Goal: Task Accomplishment & Management: Use online tool/utility

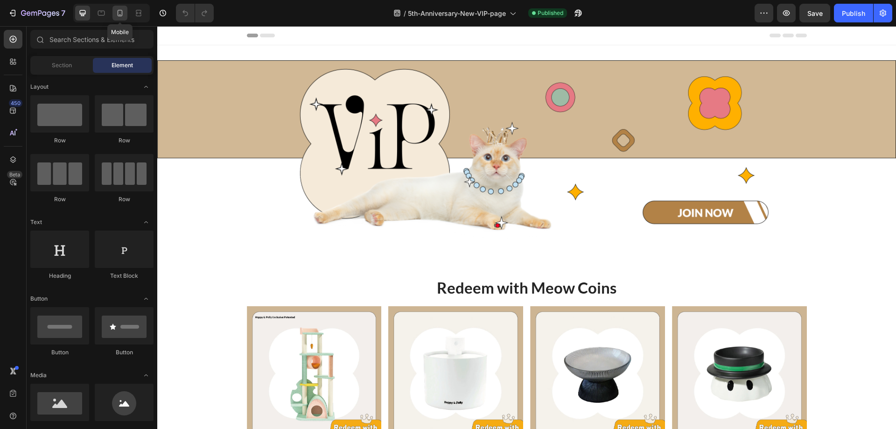
click at [120, 11] on icon at bounding box center [119, 12] width 9 height 9
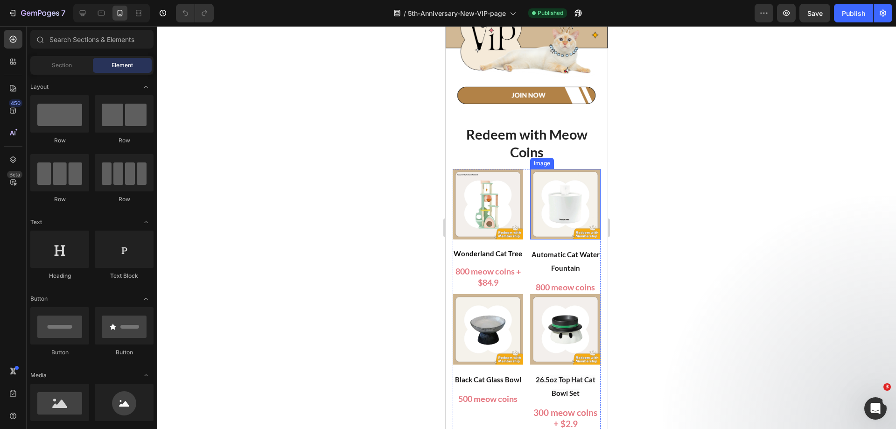
scroll to position [47, 0]
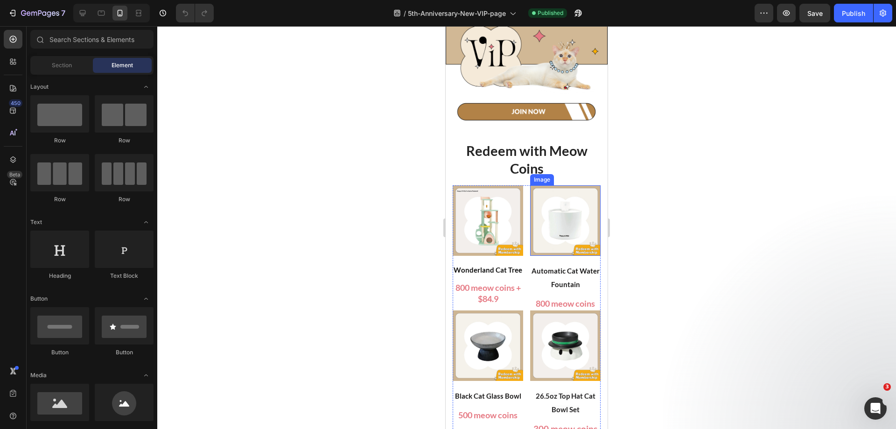
click at [569, 222] on img at bounding box center [565, 220] width 70 height 70
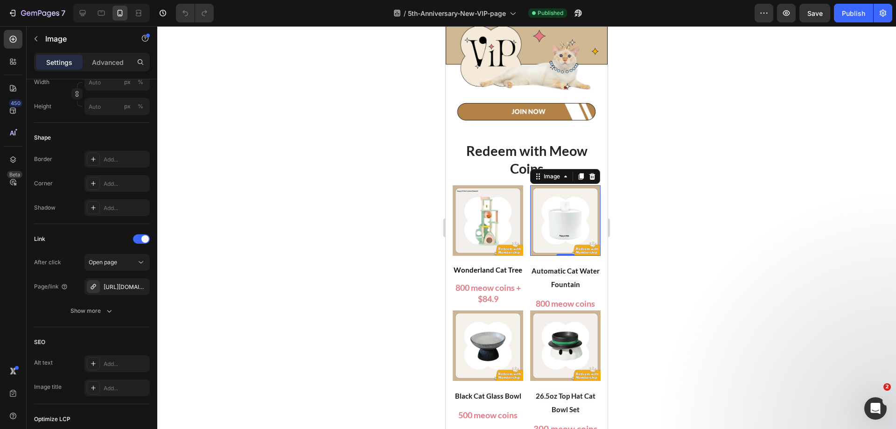
scroll to position [0, 0]
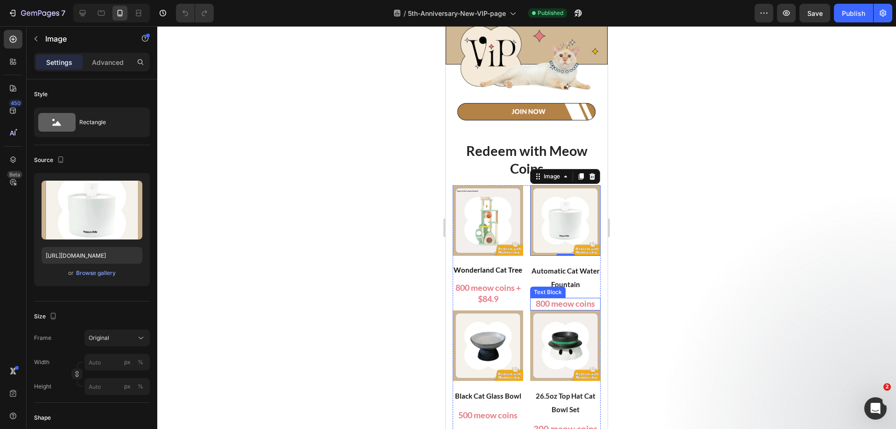
click at [542, 298] on span "800 meow coins" at bounding box center [565, 303] width 59 height 10
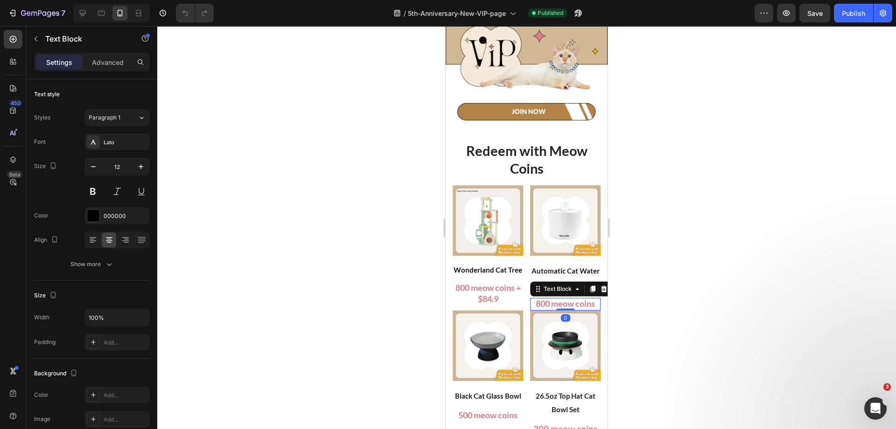
click at [536, 298] on span "800 meow coins" at bounding box center [565, 303] width 59 height 10
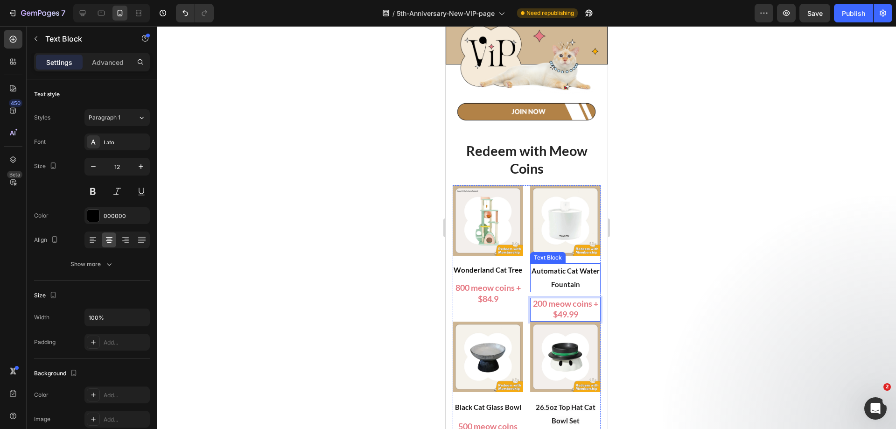
click at [566, 268] on p "Automatic Cat Water Fountain" at bounding box center [565, 277] width 69 height 27
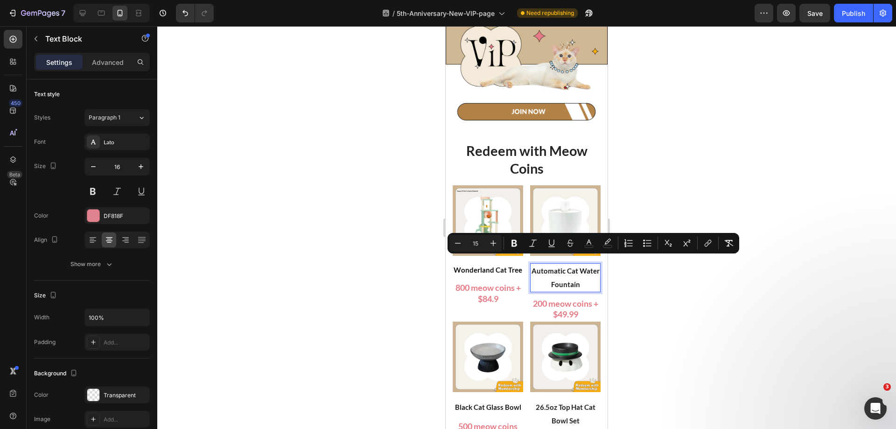
click at [574, 271] on span "Automatic Cat Water Fountain" at bounding box center [566, 278] width 68 height 22
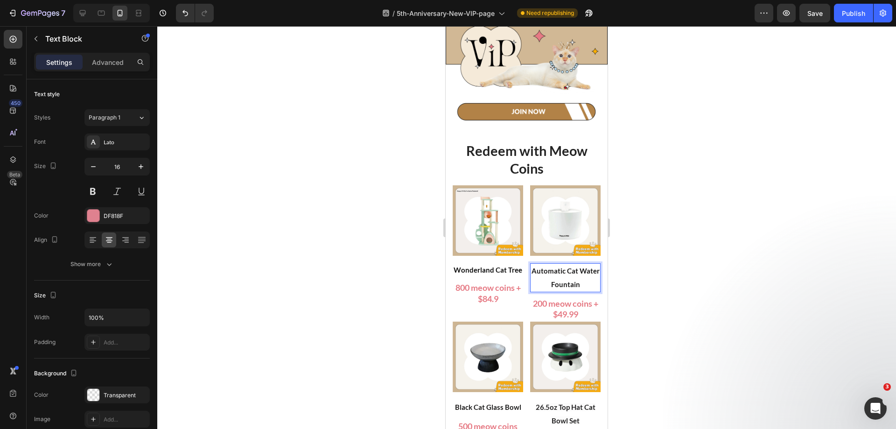
click at [585, 275] on p "Automatic Cat Water Fountain" at bounding box center [565, 277] width 69 height 27
click at [557, 276] on span "Automatic Cat Water Fountain" at bounding box center [566, 278] width 68 height 22
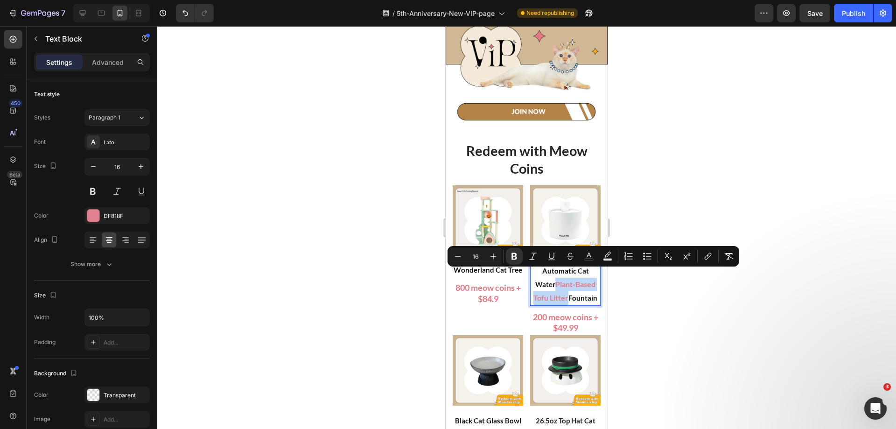
drag, startPoint x: 563, startPoint y: 289, endPoint x: 550, endPoint y: 276, distance: 18.5
click at [550, 276] on p "Automatic Cat Water Plant-Based Tofu Litter Fountain" at bounding box center [565, 284] width 69 height 40
click at [591, 256] on icon "Editor contextual toolbar" at bounding box center [589, 255] width 5 height 5
type input "DF818F"
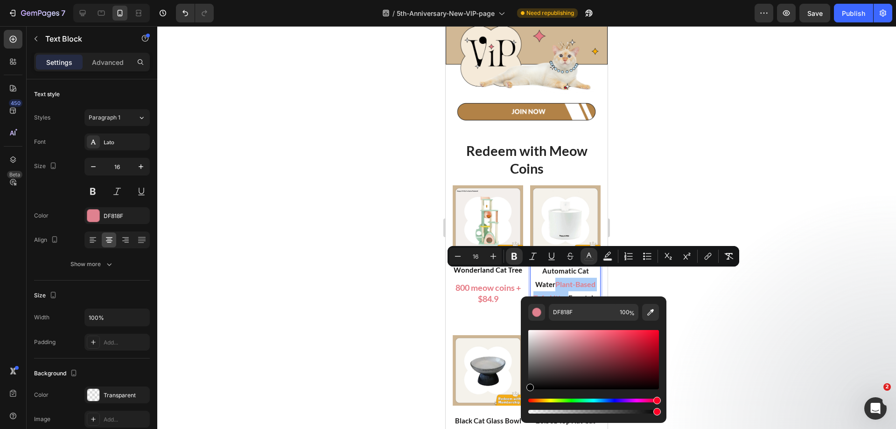
drag, startPoint x: 534, startPoint y: 387, endPoint x: 524, endPoint y: 393, distance: 11.5
click at [524, 393] on div "DF818F 100 %" at bounding box center [594, 355] width 146 height 119
type input "000000"
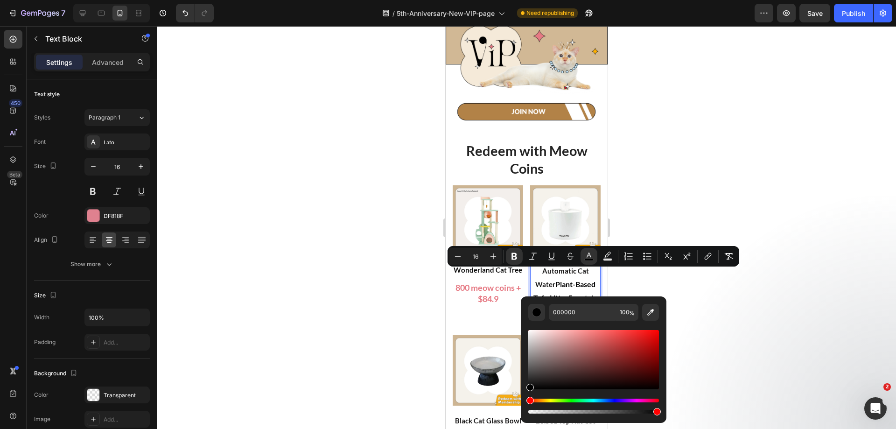
click at [558, 280] on strong "Plant-Based Tofu Litter" at bounding box center [565, 291] width 62 height 22
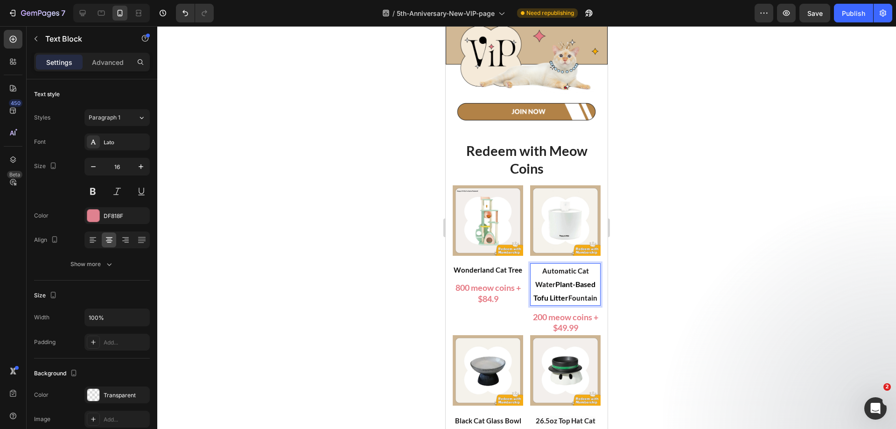
click at [574, 283] on p "Automatic Cat Water Plant-Based Tofu Litter Fountain" at bounding box center [565, 284] width 69 height 40
click at [535, 274] on span "Automatic Cat Water" at bounding box center [562, 278] width 54 height 22
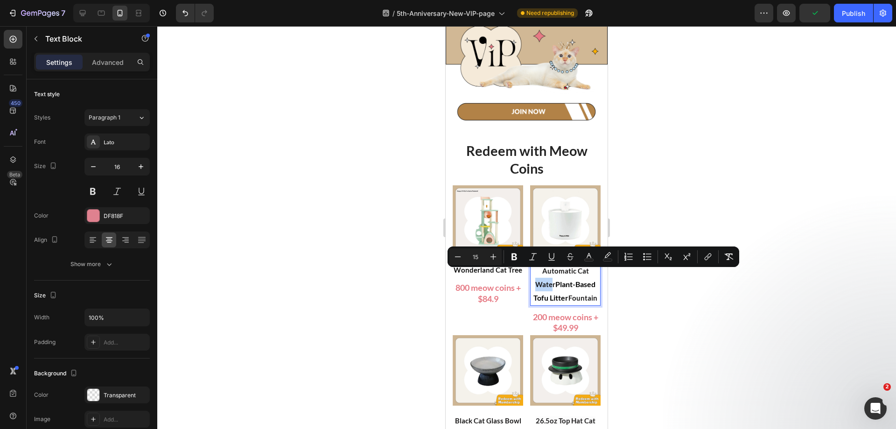
drag, startPoint x: 529, startPoint y: 274, endPoint x: 546, endPoint y: 277, distance: 17.0
click at [546, 277] on span "Automatic Cat Water" at bounding box center [562, 278] width 54 height 22
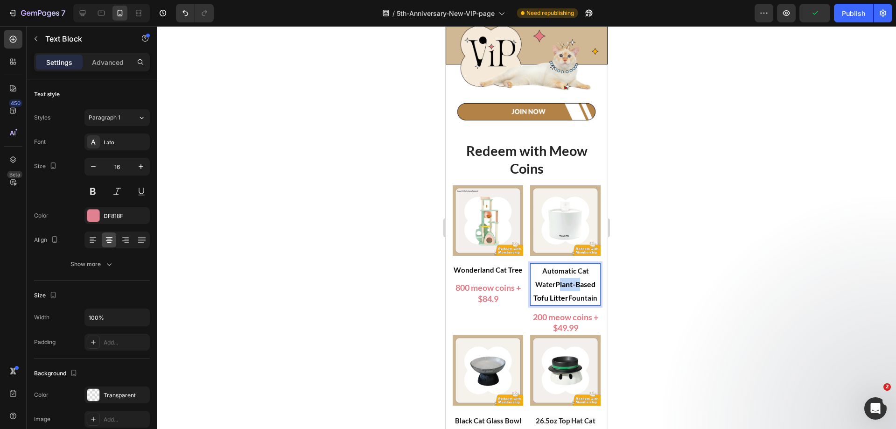
drag, startPoint x: 553, startPoint y: 275, endPoint x: 574, endPoint y: 276, distance: 21.1
click at [574, 280] on strong "Plant-Based Tofu Litter" at bounding box center [565, 291] width 62 height 22
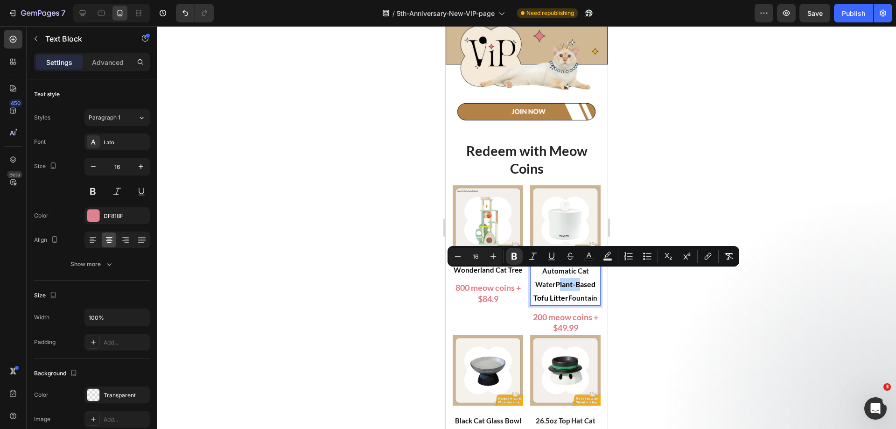
click at [560, 280] on strong "Plant-Based Tofu Litter" at bounding box center [565, 291] width 62 height 22
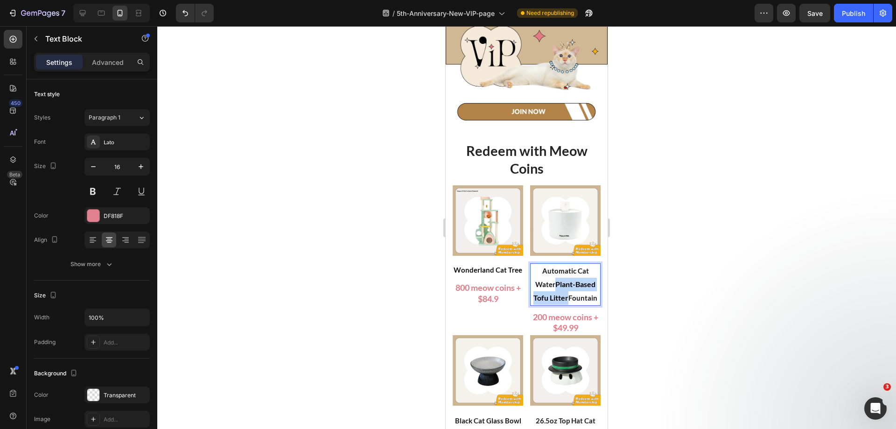
drag, startPoint x: 549, startPoint y: 275, endPoint x: 563, endPoint y: 290, distance: 19.5
click at [563, 290] on strong "Plant-Based Tofu Litter" at bounding box center [565, 291] width 62 height 22
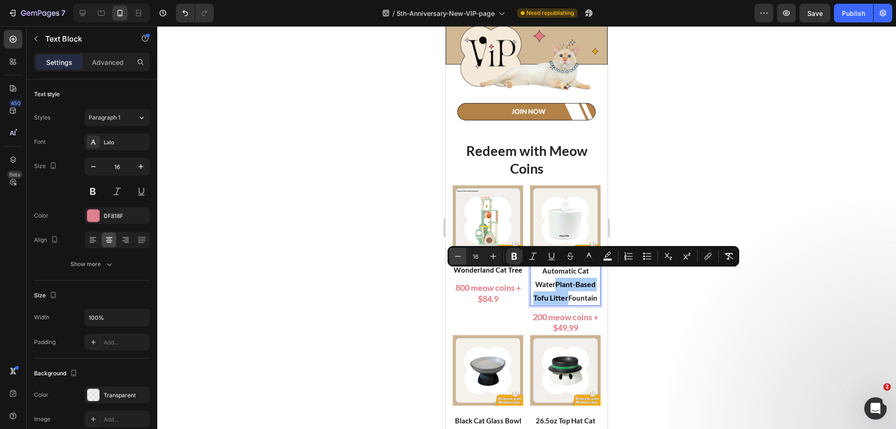
click at [453, 257] on icon "Editor contextual toolbar" at bounding box center [457, 256] width 9 height 9
type input "15"
click at [571, 294] on span "Fountain" at bounding box center [582, 298] width 29 height 8
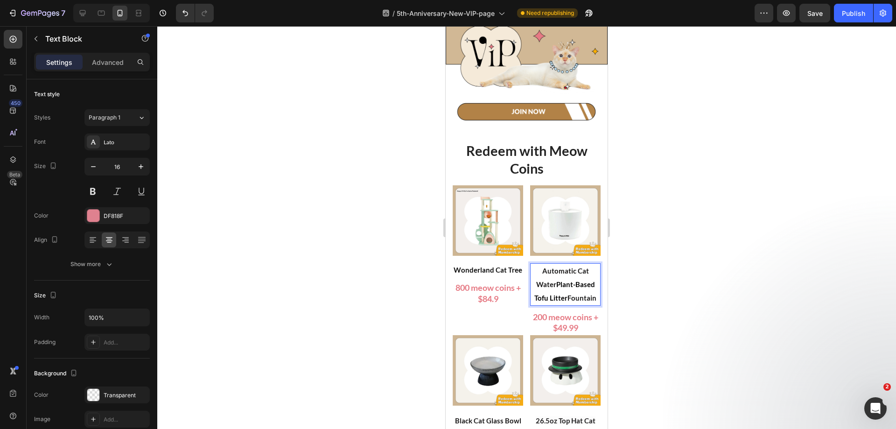
click at [551, 280] on strong "Plant-Based Tofu Litter" at bounding box center [565, 291] width 61 height 22
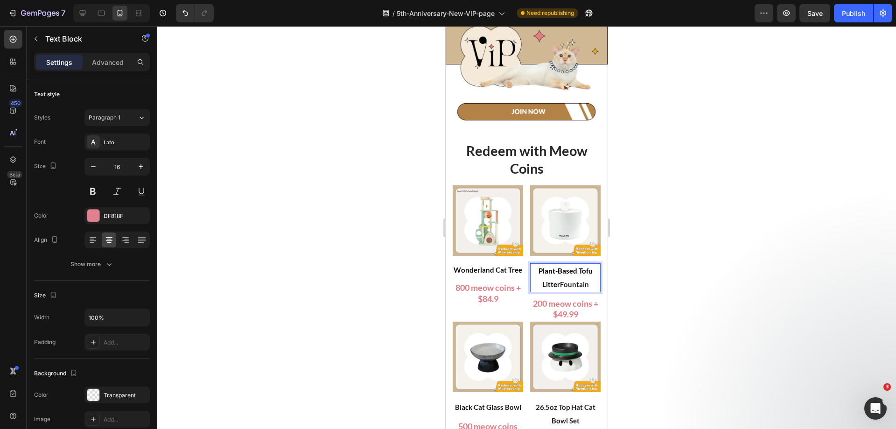
click at [585, 277] on p "Plant-Based Tofu Litter Fountain" at bounding box center [565, 277] width 69 height 27
click at [656, 296] on div at bounding box center [526, 227] width 739 height 403
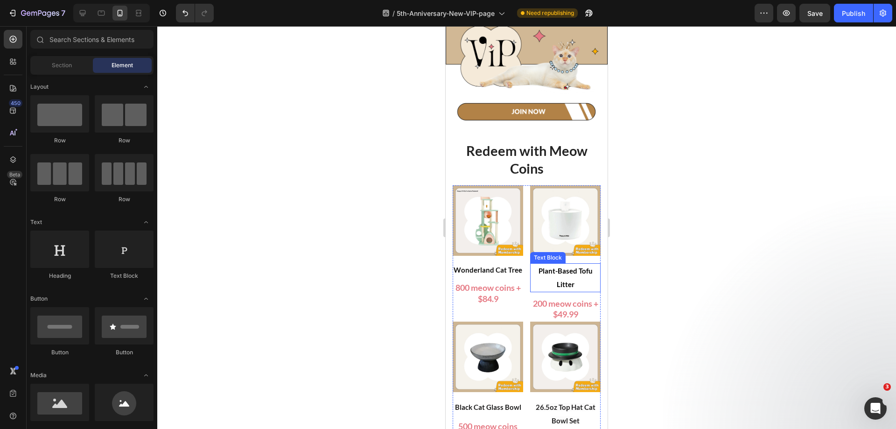
click at [551, 267] on p "Plant-Based Tofu Litter" at bounding box center [565, 277] width 69 height 27
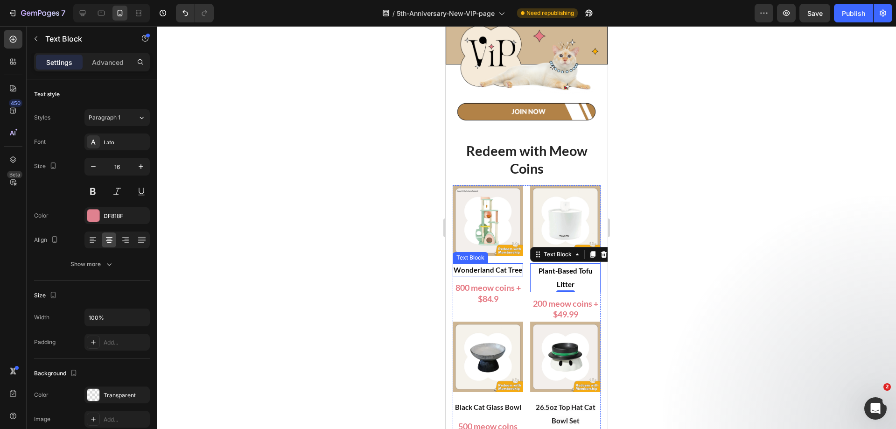
click at [500, 271] on p "Wonderland Cat Tree" at bounding box center [488, 269] width 69 height 11
click at [558, 270] on p "Plant-Based Tofu Litter" at bounding box center [565, 277] width 69 height 27
click at [497, 266] on span "Wonderland Cat Tree" at bounding box center [488, 270] width 69 height 8
click at [560, 274] on strong "Plant-Based Tofu Litter" at bounding box center [566, 278] width 54 height 22
click at [105, 65] on p "Advanced" at bounding box center [108, 62] width 32 height 10
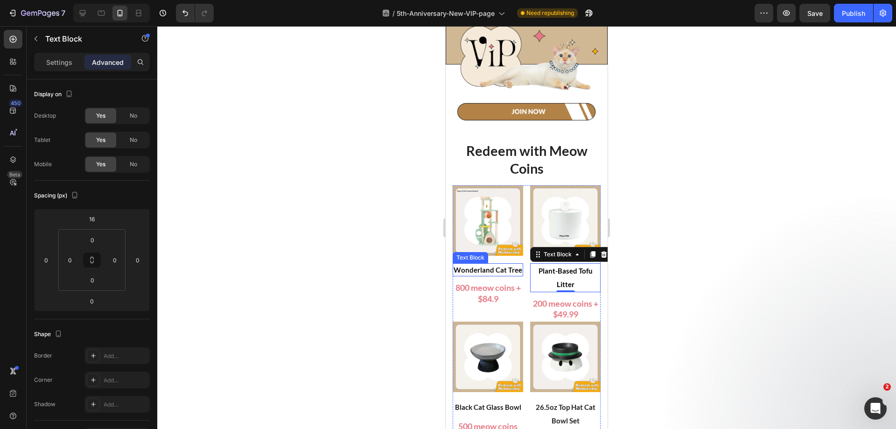
click at [484, 266] on p "Wonderland Cat Tree" at bounding box center [488, 269] width 69 height 11
click at [560, 275] on strong "Plant-Based Tofu Litter" at bounding box center [566, 278] width 54 height 22
click at [487, 270] on span "Wonderland Cat Tree" at bounding box center [488, 270] width 69 height 8
click at [567, 271] on strong "Plant-Based Tofu Litter" at bounding box center [566, 278] width 54 height 22
click at [542, 298] on span "200 meow coins + $49.99" at bounding box center [565, 308] width 65 height 21
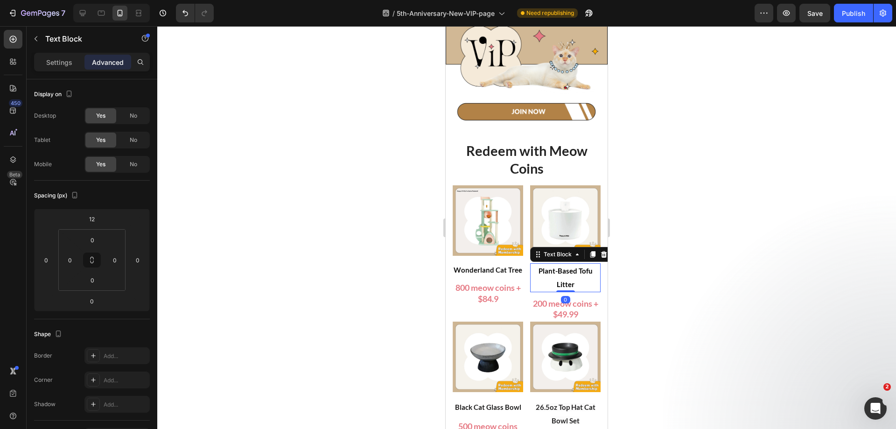
click at [568, 267] on strong "Plant-Based Tofu Litter" at bounding box center [566, 278] width 54 height 22
click at [572, 298] on span "200 meow coins + $49.99" at bounding box center [565, 308] width 65 height 21
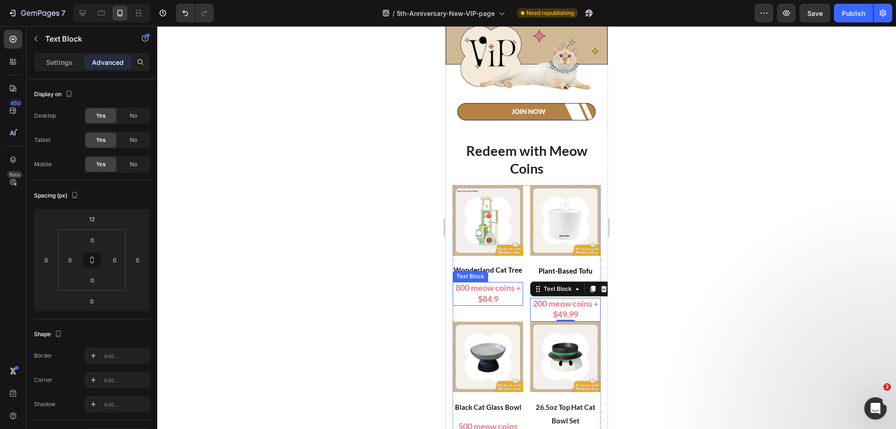
click at [486, 293] on span "800 meow coins + $84.9" at bounding box center [488, 292] width 65 height 21
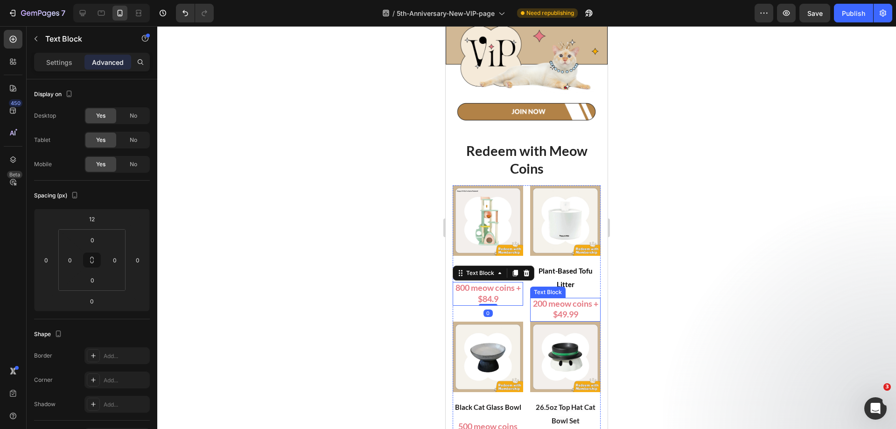
click at [562, 302] on span "200 meow coins + $49.99" at bounding box center [565, 308] width 65 height 21
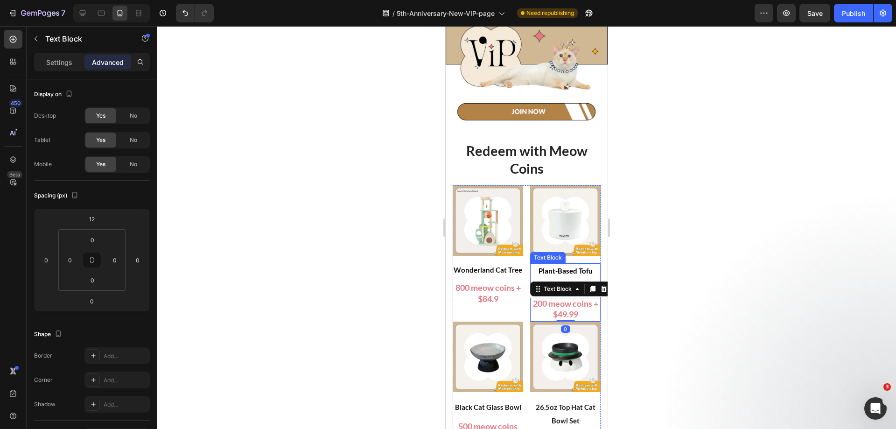
click at [545, 267] on strong "Plant-Based Tofu Litter" at bounding box center [566, 278] width 54 height 22
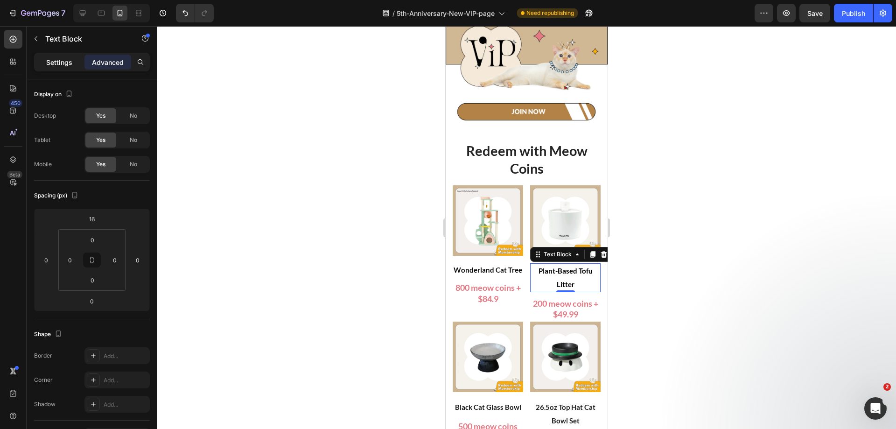
click at [42, 60] on div "Settings" at bounding box center [59, 62] width 47 height 15
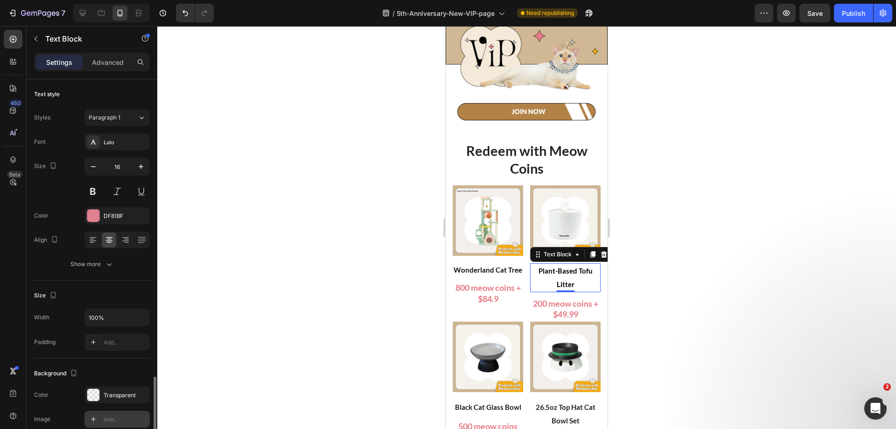
scroll to position [177, 0]
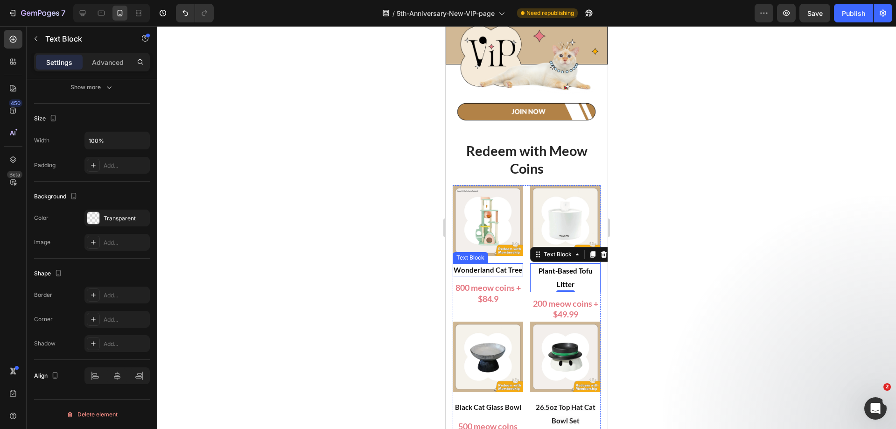
click at [486, 266] on p "Wonderland Cat Tree" at bounding box center [488, 269] width 69 height 11
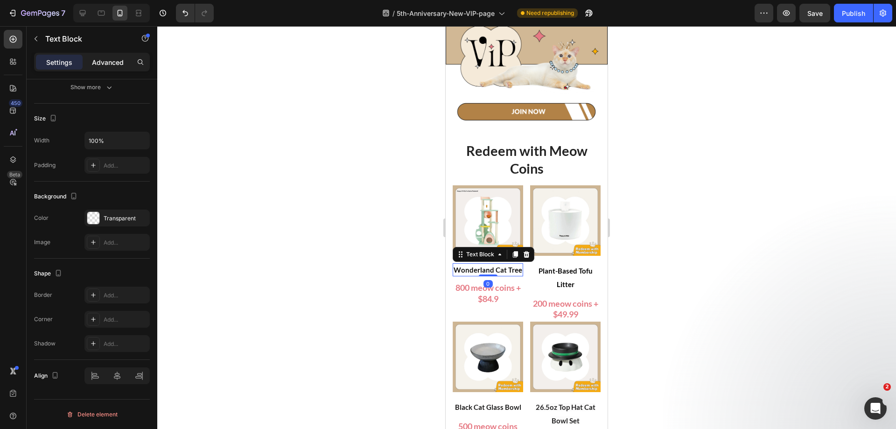
click at [113, 60] on p "Advanced" at bounding box center [108, 62] width 32 height 10
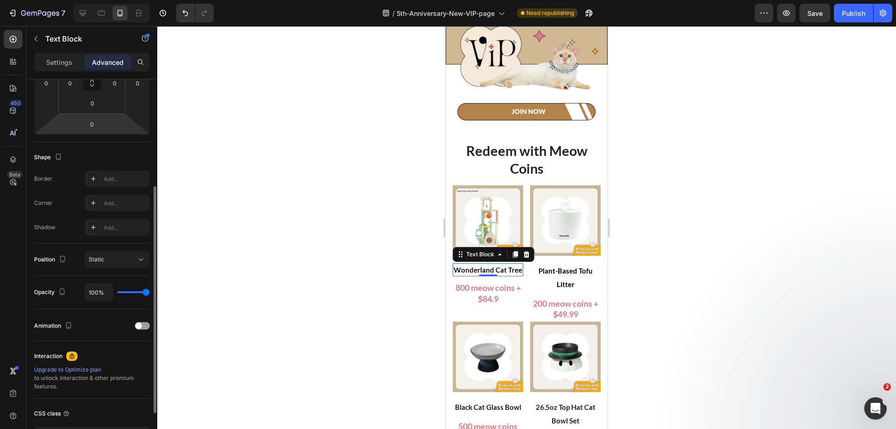
scroll to position [0, 0]
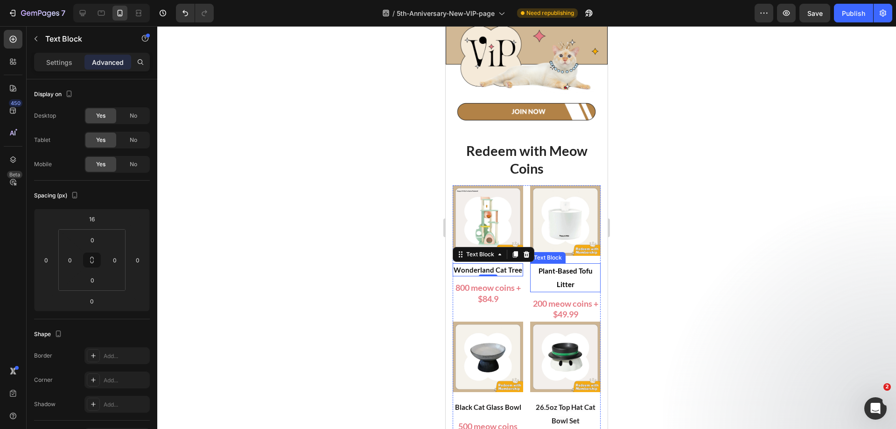
click at [563, 267] on strong "Plant-Based Tofu Litter" at bounding box center [566, 278] width 54 height 22
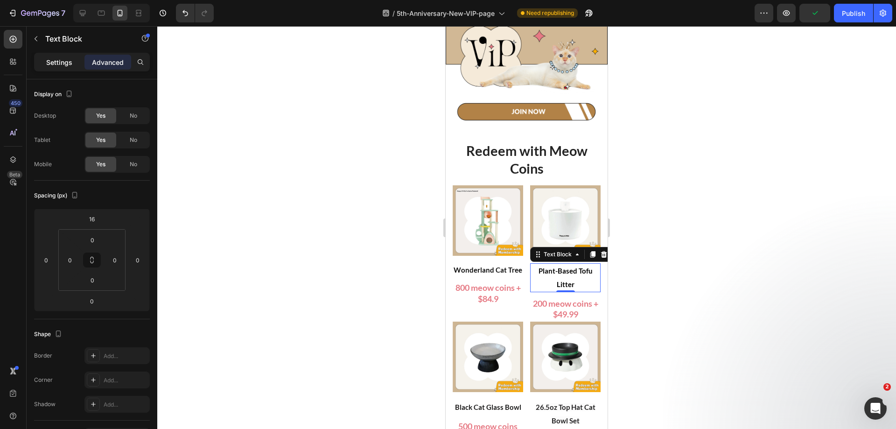
click at [57, 60] on p "Settings" at bounding box center [59, 62] width 26 height 10
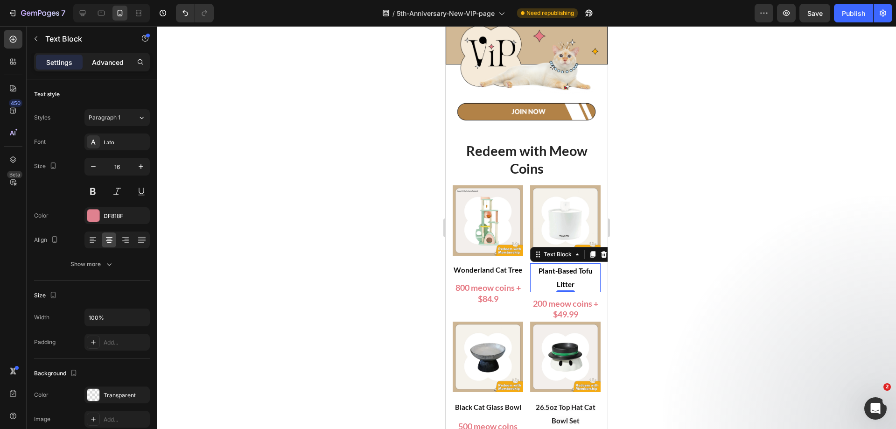
click at [94, 59] on p "Advanced" at bounding box center [108, 62] width 32 height 10
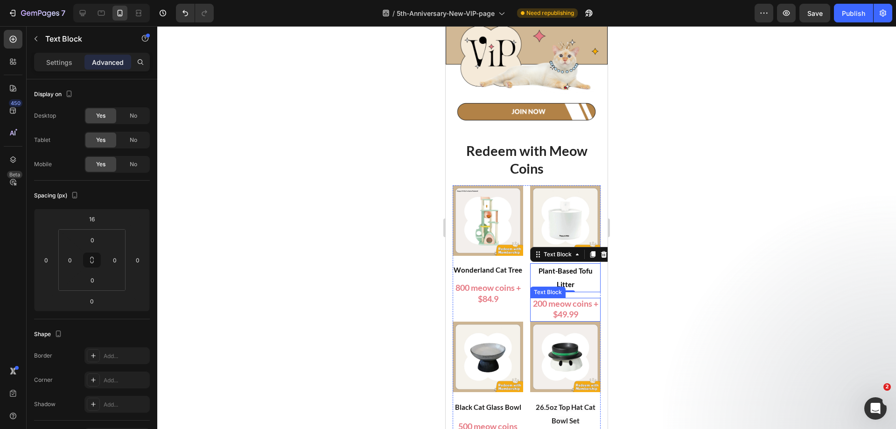
click at [560, 303] on span "200 meow coins + $49.99" at bounding box center [565, 308] width 65 height 21
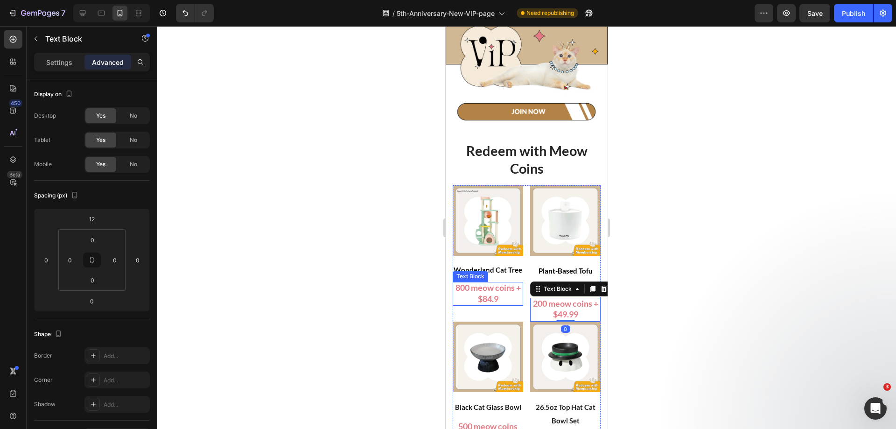
click at [470, 294] on span "800 meow coins + $84.9" at bounding box center [488, 292] width 65 height 21
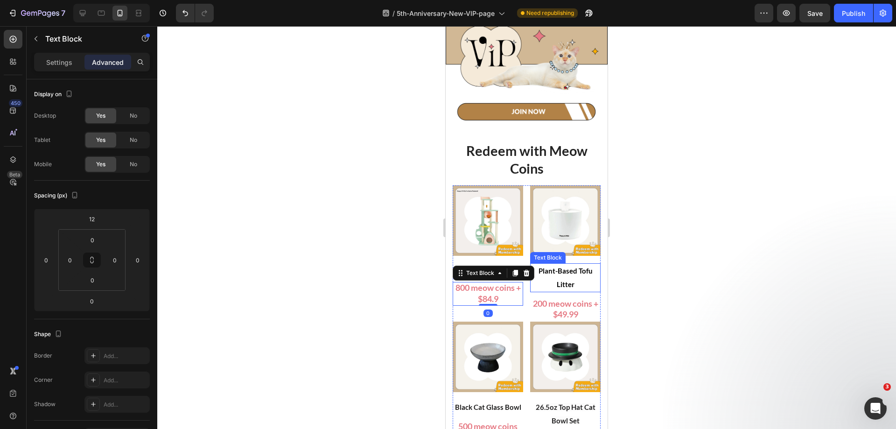
click at [563, 268] on p "Plant-Based Tofu Litter" at bounding box center [565, 277] width 69 height 27
click at [562, 270] on p "Plant-Based Tofu Litter" at bounding box center [565, 277] width 69 height 27
click at [490, 266] on span "Wonderland Cat Tree" at bounding box center [488, 270] width 69 height 8
click at [489, 266] on span "Wonderland Cat Tree" at bounding box center [488, 270] width 69 height 8
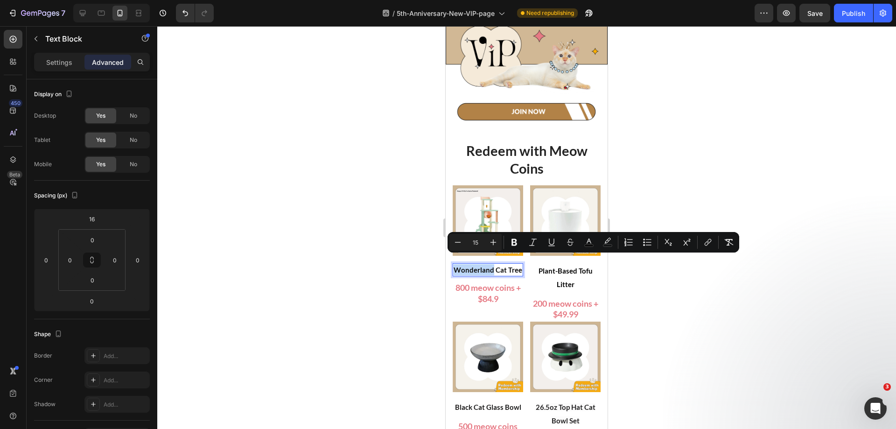
click at [506, 267] on p "Wonderland Cat Tree" at bounding box center [488, 269] width 69 height 11
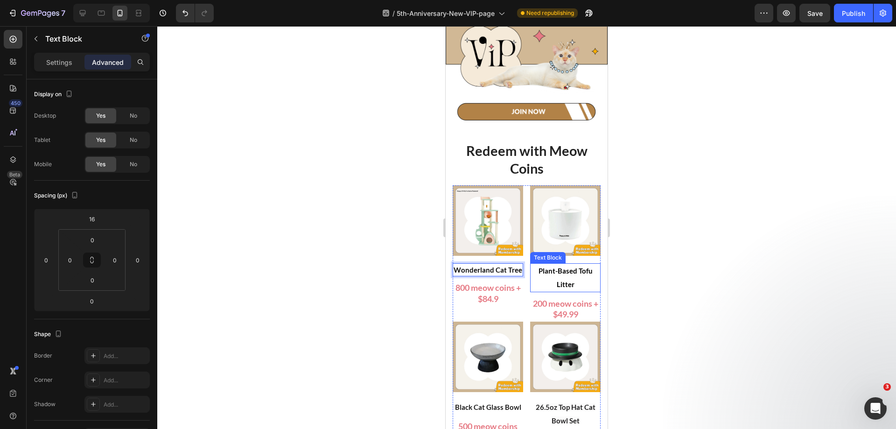
click at [560, 274] on strong "Plant-Based Tofu Litter" at bounding box center [566, 278] width 54 height 22
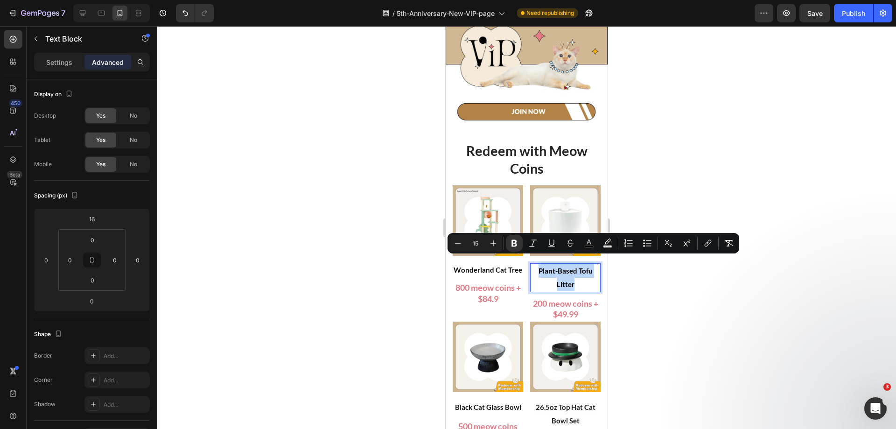
drag, startPoint x: 574, startPoint y: 274, endPoint x: 528, endPoint y: 263, distance: 47.6
click at [531, 264] on p "Plant-Based Tofu Litter" at bounding box center [565, 277] width 69 height 27
click at [515, 246] on icon "Editor contextual toolbar" at bounding box center [515, 243] width 6 height 7
click at [517, 244] on icon "Editor contextual toolbar" at bounding box center [515, 243] width 6 height 7
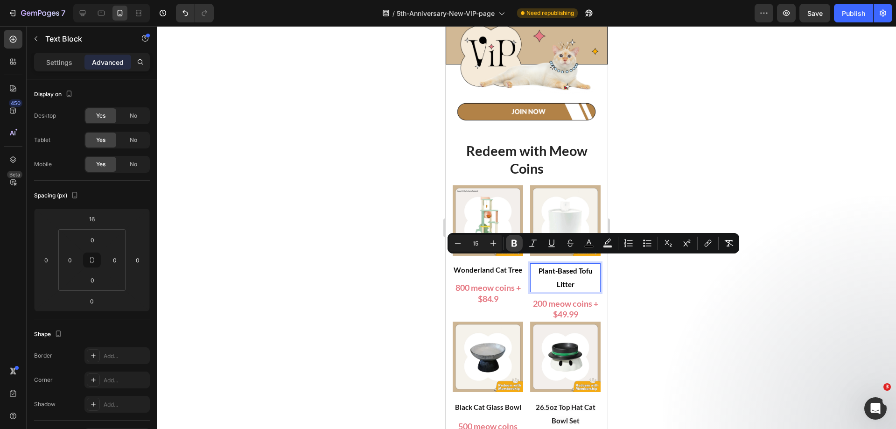
click at [515, 244] on icon "Editor contextual toolbar" at bounding box center [515, 243] width 6 height 7
click at [561, 271] on strong "Plant-Based Tofu Litter" at bounding box center [566, 278] width 54 height 22
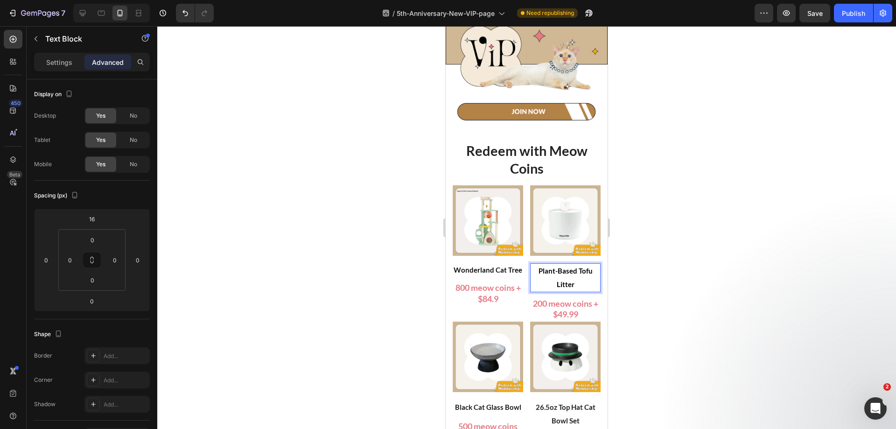
click at [633, 268] on div at bounding box center [526, 227] width 739 height 403
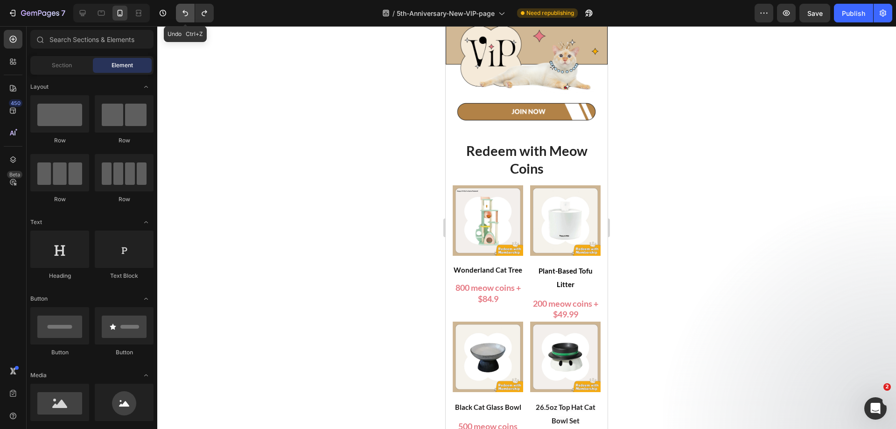
click at [186, 18] on button "Undo/Redo" at bounding box center [185, 13] width 19 height 19
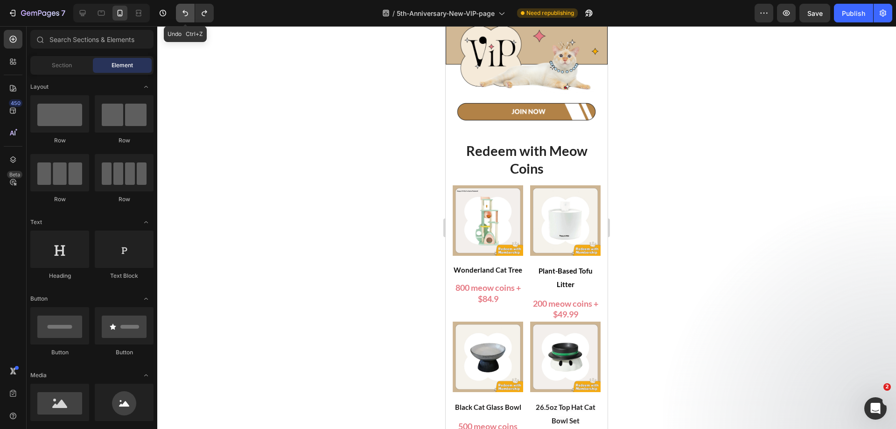
click at [186, 18] on button "Undo/Redo" at bounding box center [185, 13] width 19 height 19
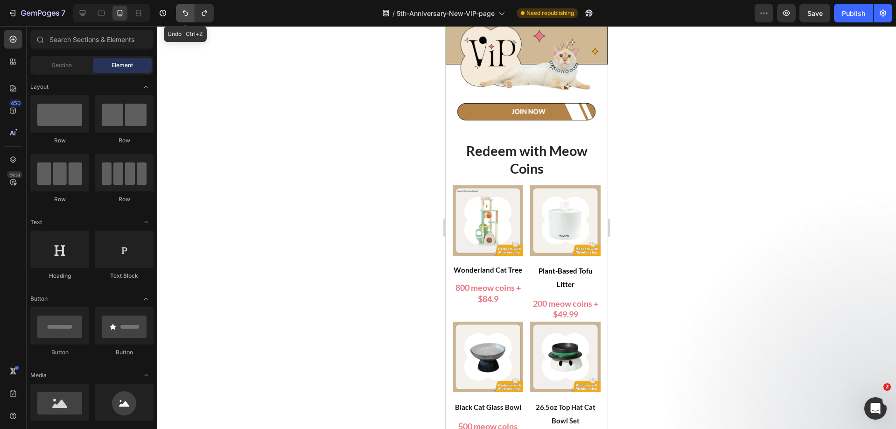
click at [186, 18] on button "Undo/Redo" at bounding box center [185, 13] width 19 height 19
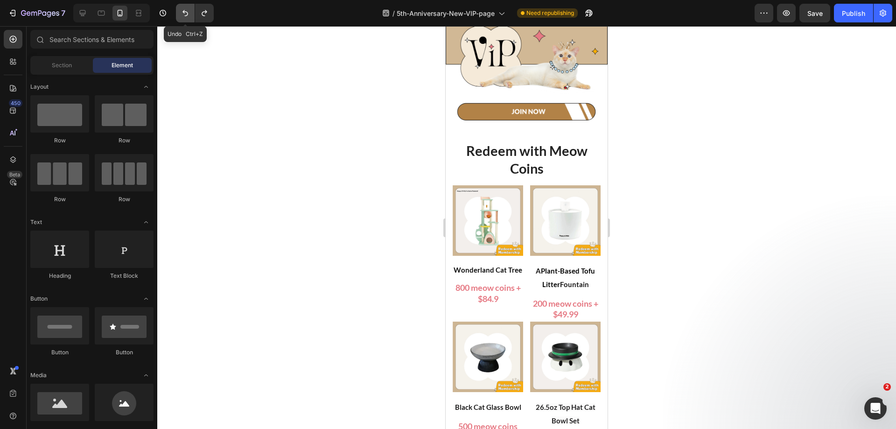
click at [186, 18] on button "Undo/Redo" at bounding box center [185, 13] width 19 height 19
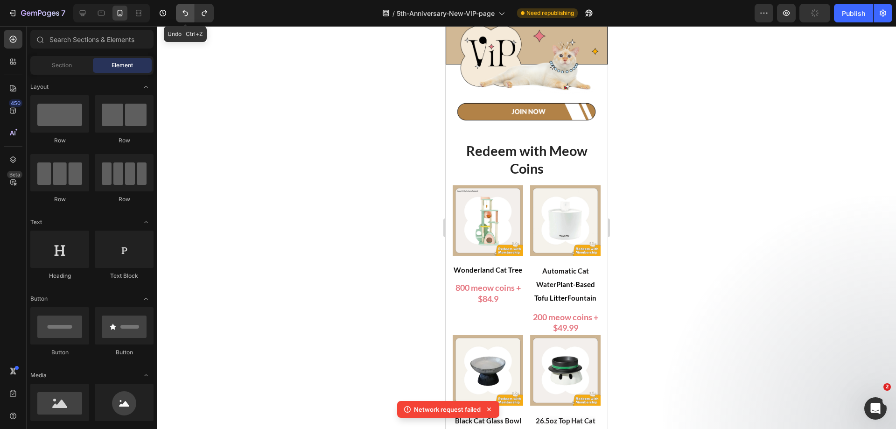
click at [186, 18] on button "Undo/Redo" at bounding box center [185, 13] width 19 height 19
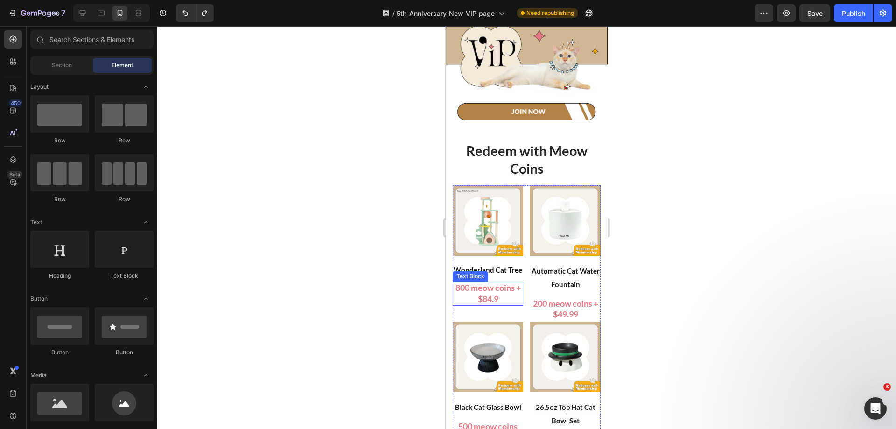
click at [498, 296] on span "800 meow coins + $84.9" at bounding box center [488, 292] width 65 height 21
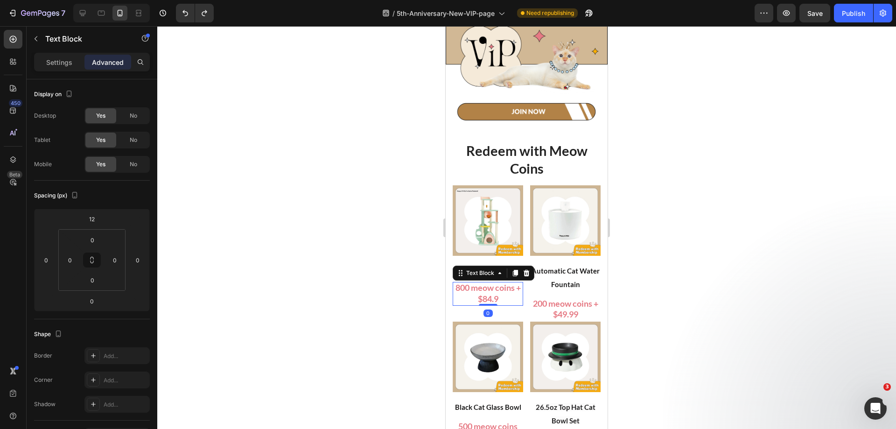
click at [498, 296] on span "800 meow coins + $84.9" at bounding box center [488, 292] width 65 height 21
drag, startPoint x: 472, startPoint y: 293, endPoint x: 492, endPoint y: 293, distance: 20.1
click at [492, 293] on span "800 meow coins + $84.9" at bounding box center [488, 292] width 65 height 21
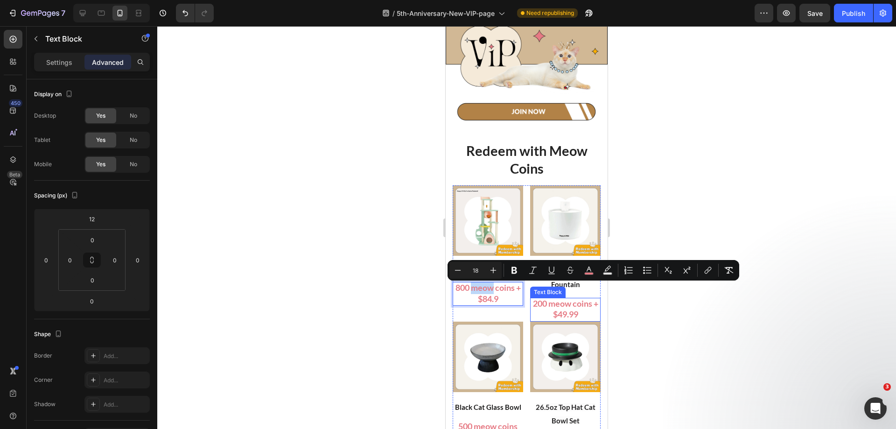
click at [559, 298] on span "200 meow coins + $49.99" at bounding box center [565, 308] width 65 height 21
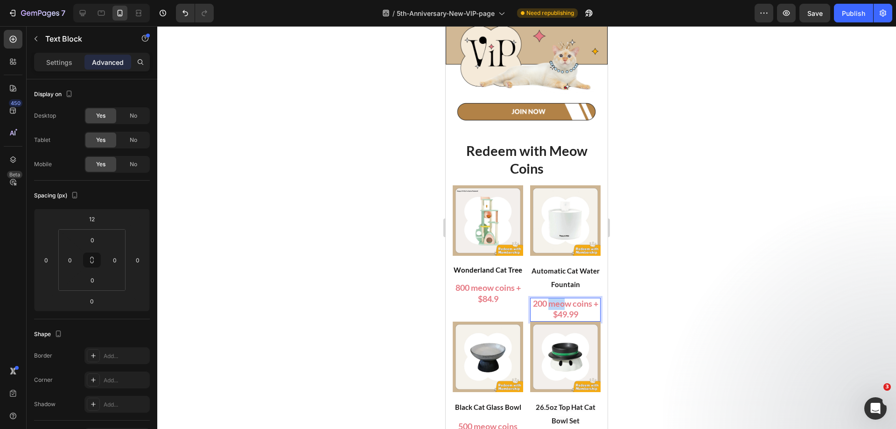
drag, startPoint x: 549, startPoint y: 296, endPoint x: 563, endPoint y: 296, distance: 14.5
click at [563, 298] on span "200 meow coins + $49.99" at bounding box center [565, 308] width 65 height 21
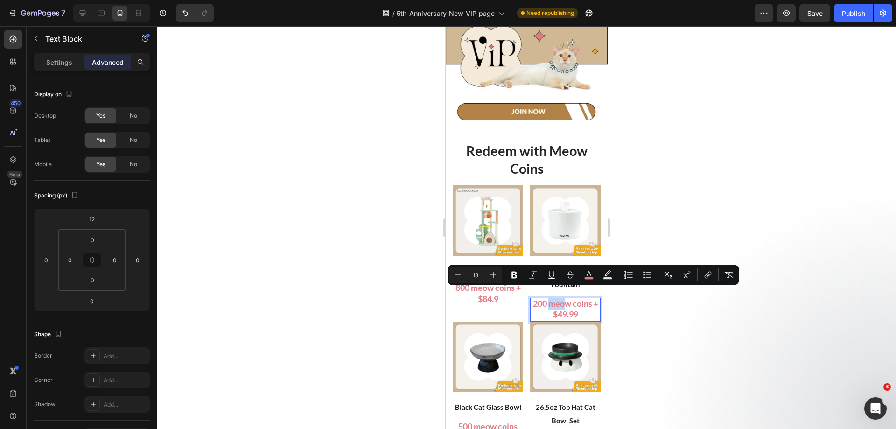
click at [575, 298] on span "200 meow coins + $49.99" at bounding box center [565, 308] width 65 height 21
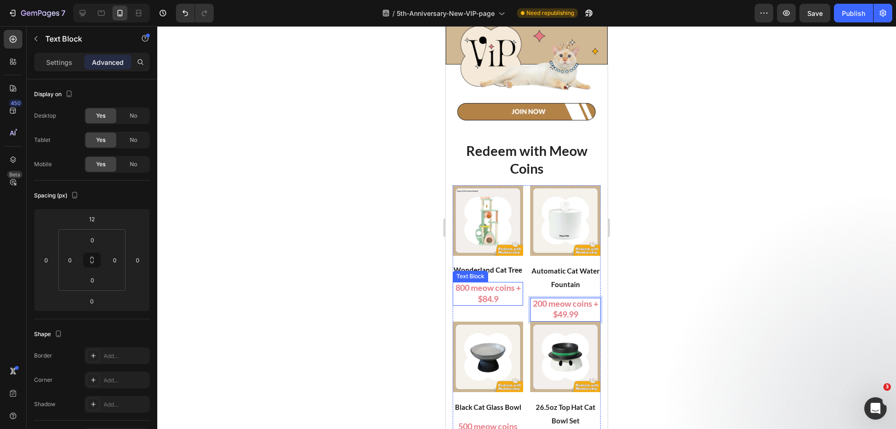
click at [500, 289] on span "800 meow coins + $84.9" at bounding box center [488, 292] width 65 height 21
click at [564, 306] on span "200 meow coins + $49.99" at bounding box center [565, 308] width 65 height 21
click at [494, 297] on span "800 meow coins + $84.9" at bounding box center [488, 292] width 65 height 21
click at [516, 276] on icon at bounding box center [515, 273] width 5 height 7
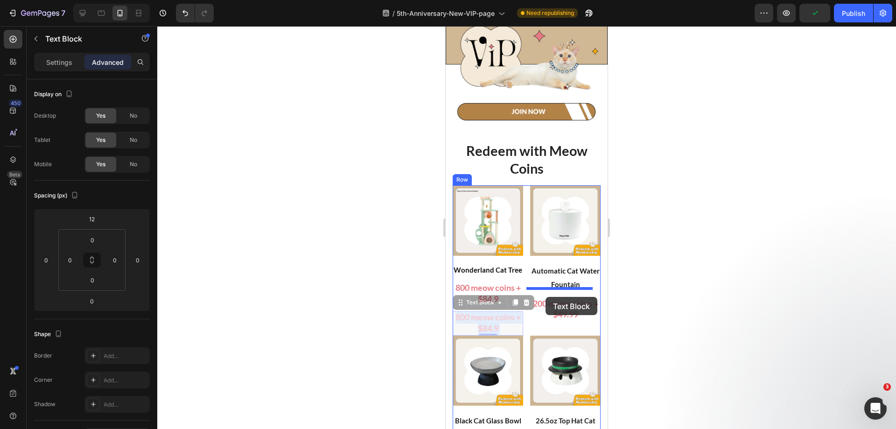
drag, startPoint x: 492, startPoint y: 326, endPoint x: 546, endPoint y: 297, distance: 61.2
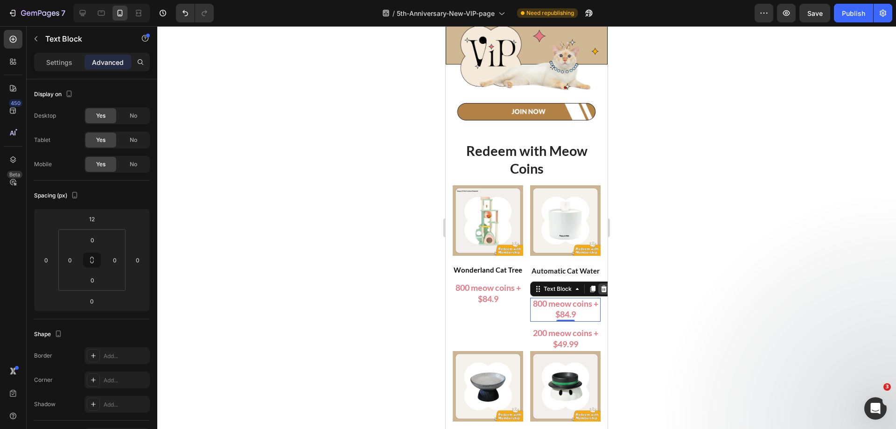
click at [600, 285] on icon at bounding box center [603, 288] width 7 height 7
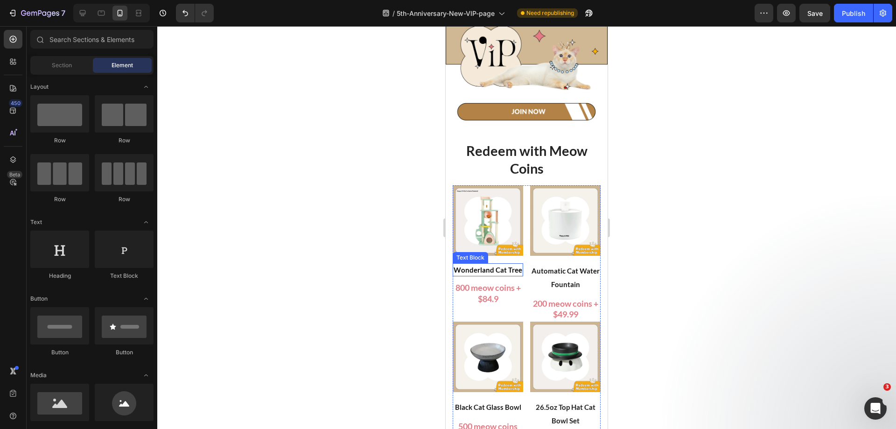
click at [489, 266] on span "Wonderland Cat Tree" at bounding box center [488, 270] width 69 height 8
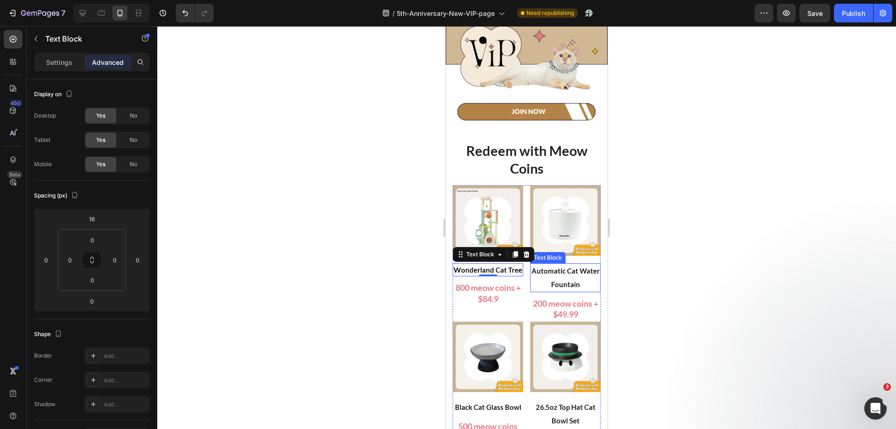
click at [554, 278] on span "Automatic Cat Water Fountain" at bounding box center [566, 278] width 68 height 22
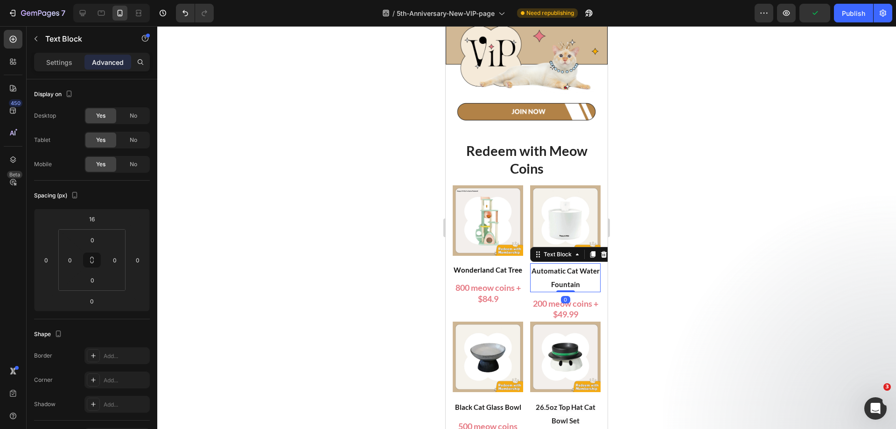
drag, startPoint x: 565, startPoint y: 282, endPoint x: 565, endPoint y: 276, distance: 5.6
click at [565, 276] on div "Automatic Cat Water Fountain Text Block 0" at bounding box center [565, 277] width 70 height 29
click at [572, 298] on span "200 meow coins + $49.99" at bounding box center [565, 308] width 65 height 21
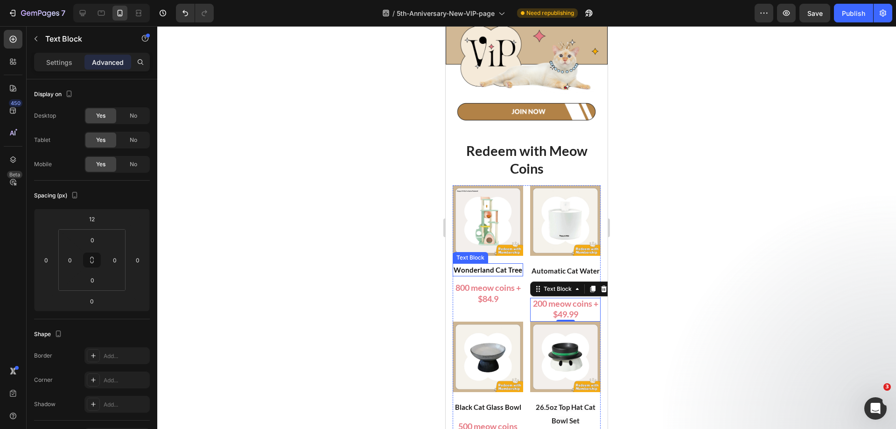
click at [489, 266] on span "Wonderland Cat Tree" at bounding box center [488, 270] width 69 height 8
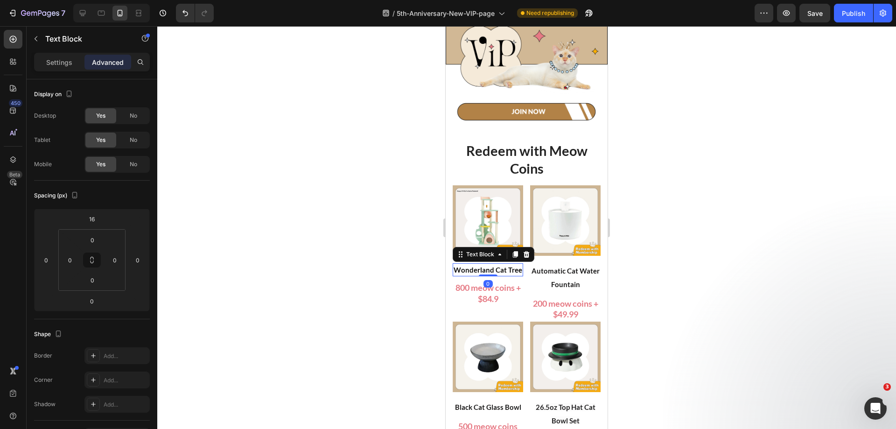
click at [514, 251] on icon at bounding box center [515, 254] width 5 height 7
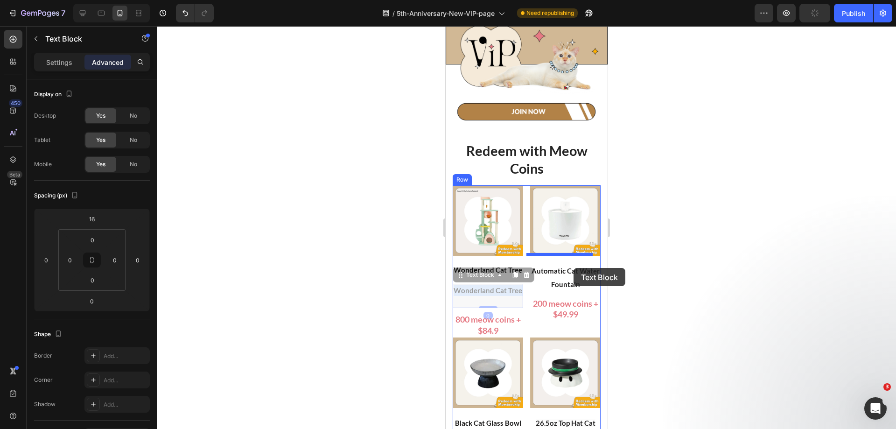
drag, startPoint x: 491, startPoint y: 297, endPoint x: 574, endPoint y: 268, distance: 87.6
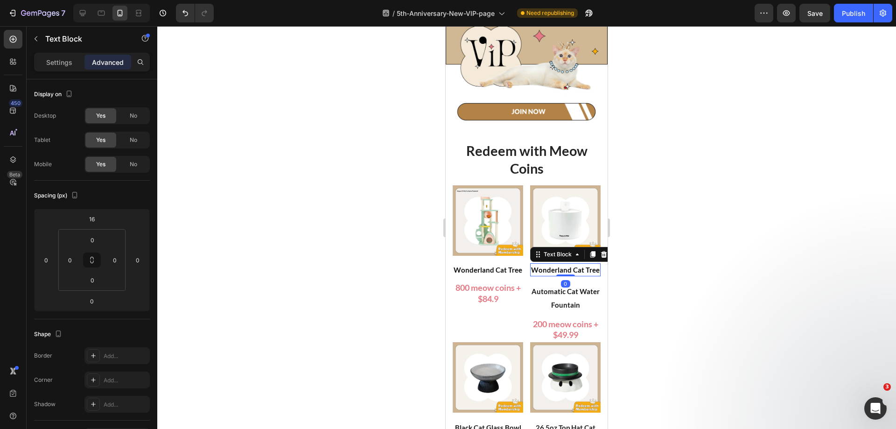
click at [577, 267] on p "Wonderland Cat Tree" at bounding box center [565, 269] width 69 height 11
click at [574, 268] on p "Wonderland Cat Tree" at bounding box center [565, 269] width 69 height 11
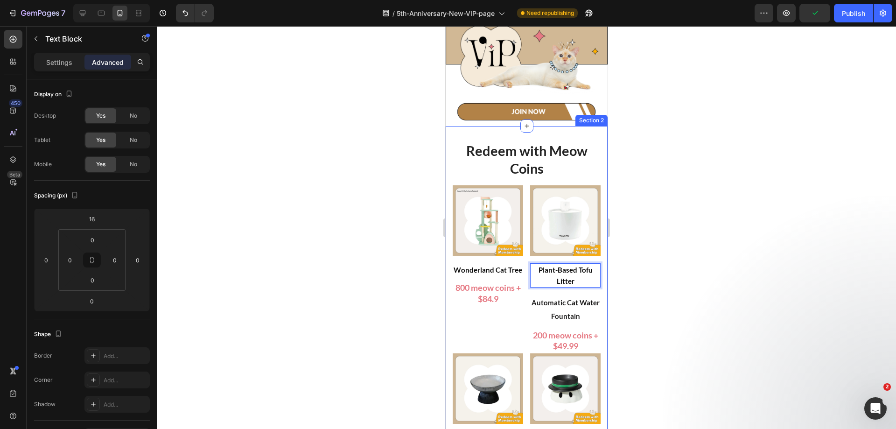
click at [725, 282] on div at bounding box center [526, 227] width 739 height 403
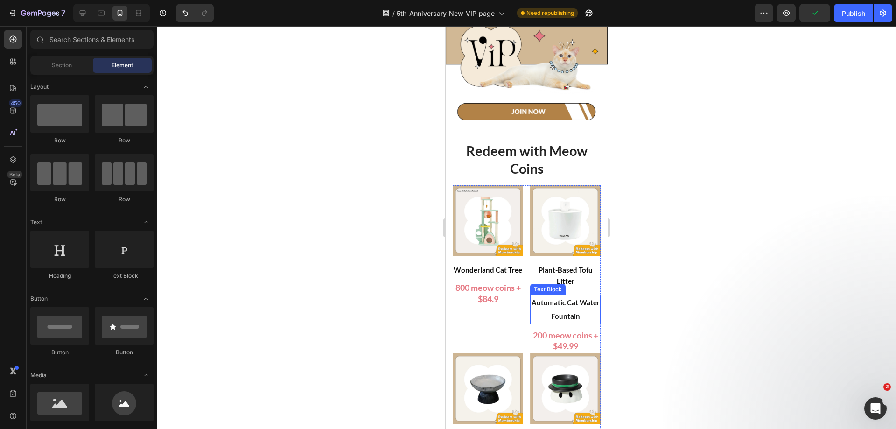
click at [561, 305] on span "Automatic Cat Water Fountain" at bounding box center [566, 309] width 68 height 22
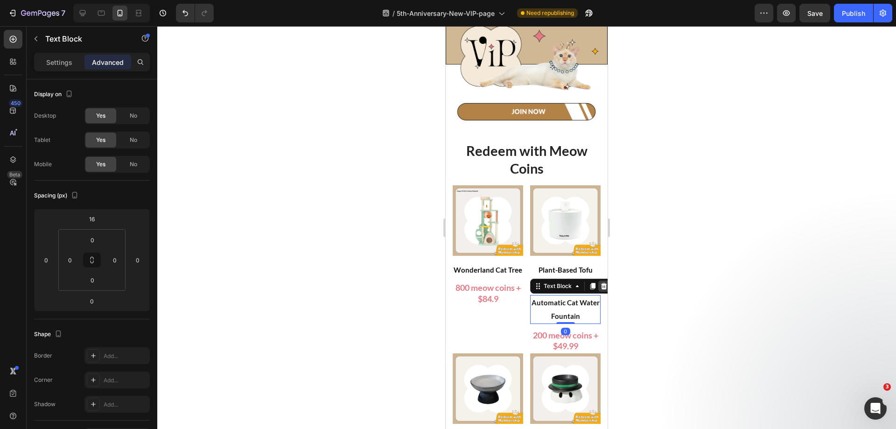
click at [600, 282] on icon at bounding box center [603, 285] width 7 height 7
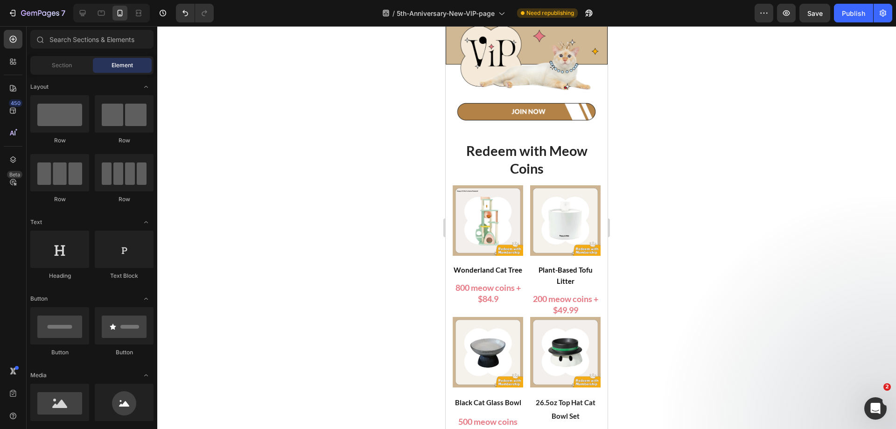
click at [732, 282] on div at bounding box center [526, 227] width 739 height 403
click at [557, 220] on img at bounding box center [565, 220] width 70 height 70
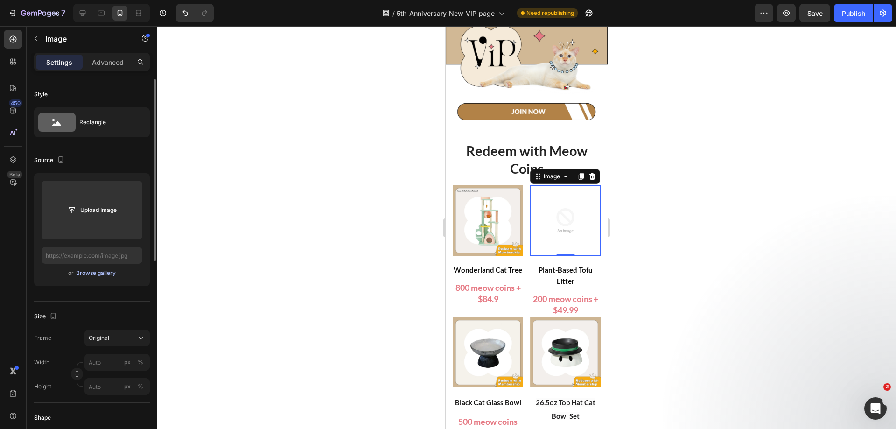
click at [106, 277] on button "Browse gallery" at bounding box center [96, 272] width 41 height 9
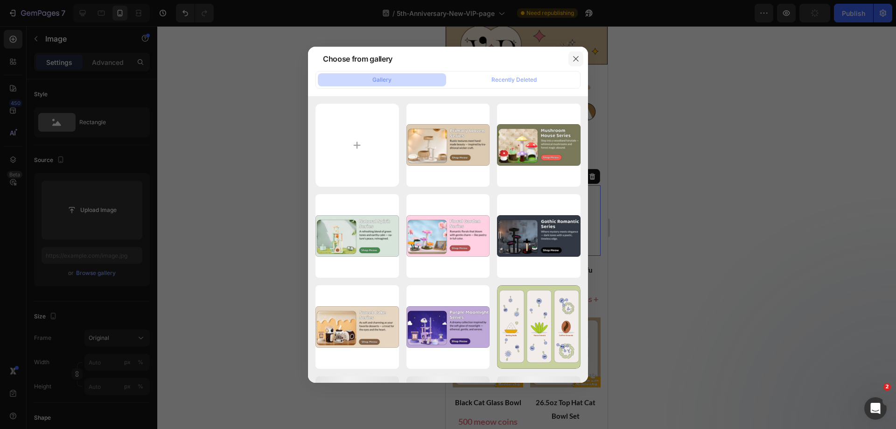
click at [575, 63] on button "button" at bounding box center [576, 58] width 15 height 15
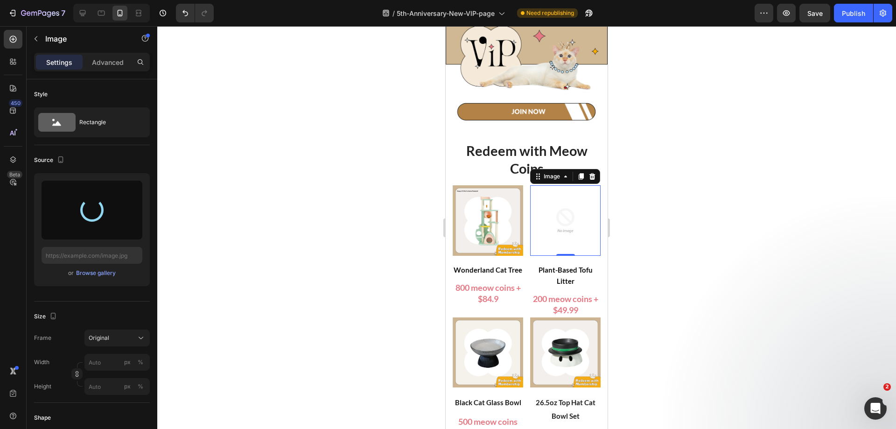
type input "[URL][DOMAIN_NAME]"
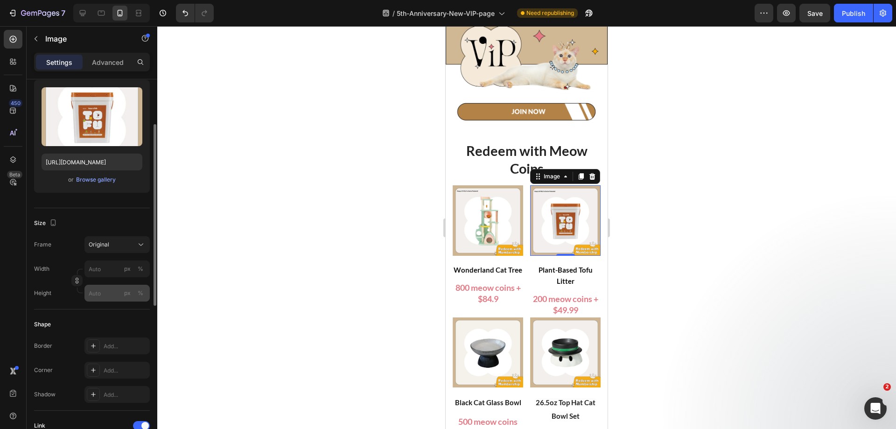
scroll to position [233, 0]
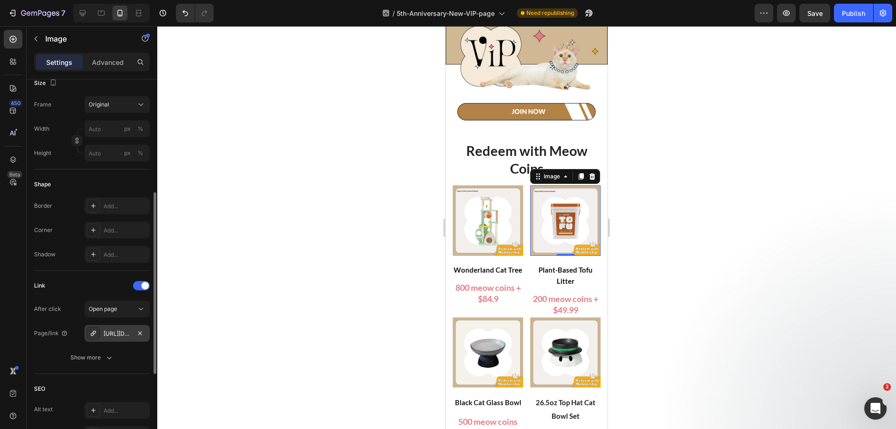
click at [124, 332] on div "[URL][DOMAIN_NAME]" at bounding box center [117, 334] width 27 height 8
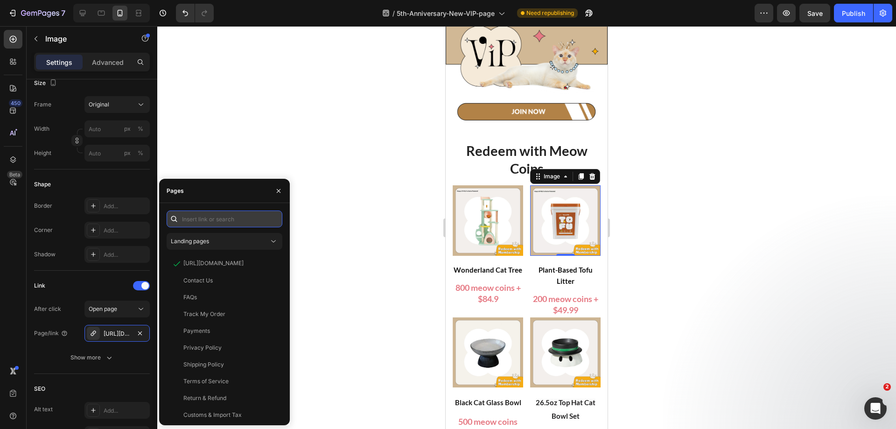
click at [217, 218] on input "text" at bounding box center [225, 219] width 116 height 17
paste input "[URL][DOMAIN_NAME]"
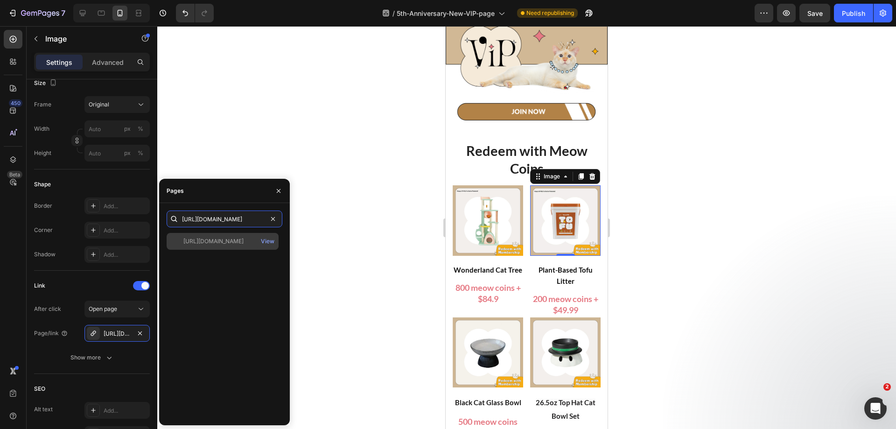
type input "[URL][DOMAIN_NAME]"
click at [218, 245] on div "[URL][DOMAIN_NAME]" at bounding box center [213, 241] width 60 height 8
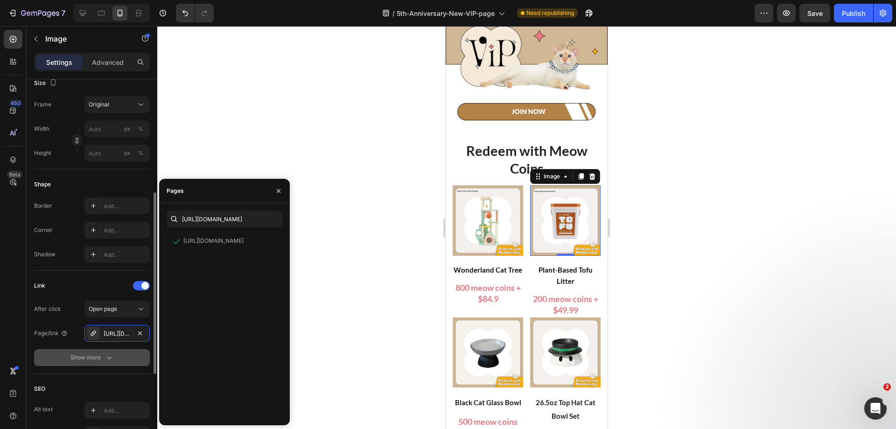
click at [93, 360] on div "Show more" at bounding box center [91, 357] width 43 height 9
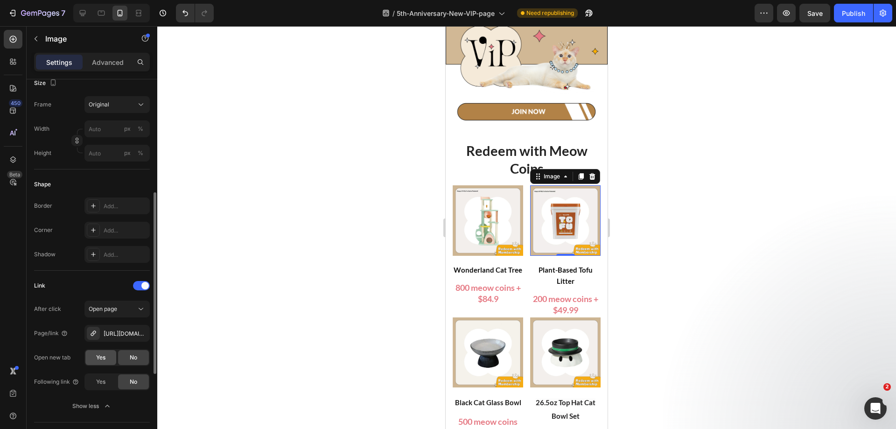
click at [86, 355] on div "Yes" at bounding box center [100, 357] width 31 height 15
click at [80, 15] on icon at bounding box center [82, 12] width 9 height 9
type input "[URL][DOMAIN_NAME]"
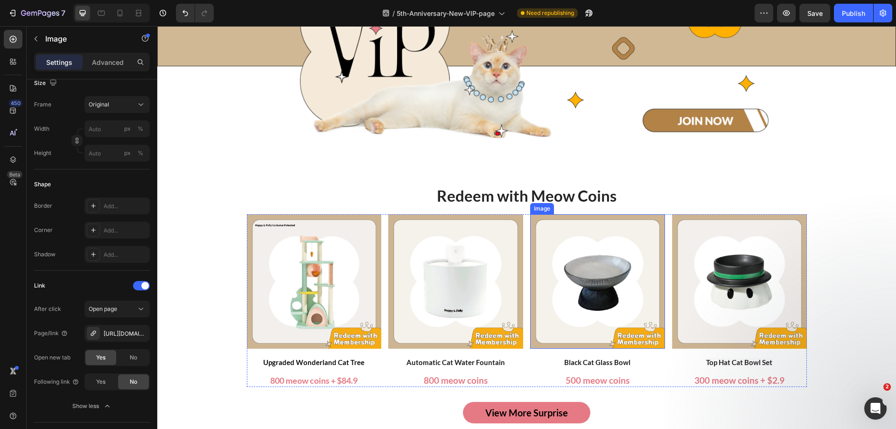
scroll to position [154, 0]
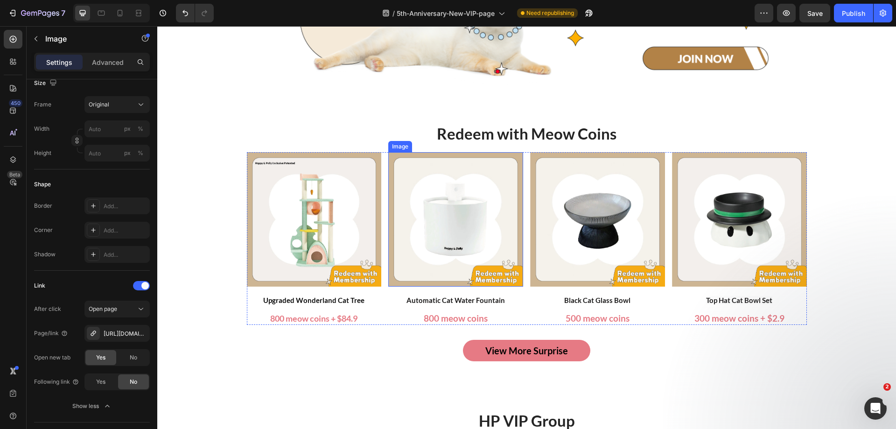
click at [466, 233] on img at bounding box center [455, 219] width 135 height 134
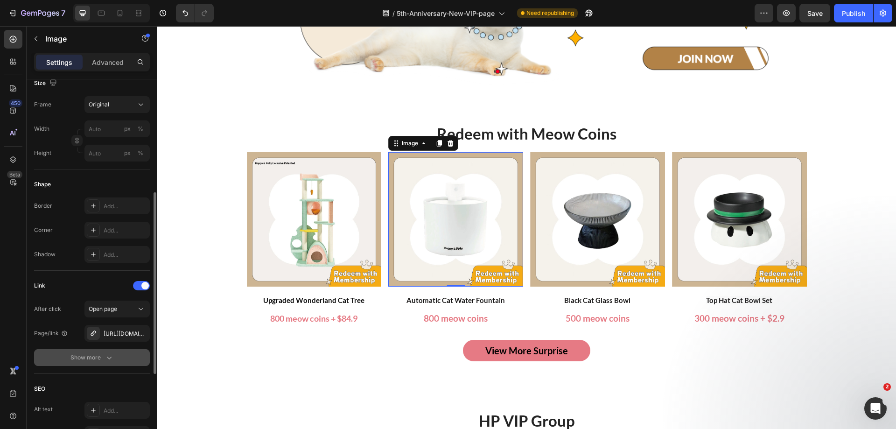
click at [85, 357] on div "Show more" at bounding box center [91, 357] width 43 height 9
click at [98, 360] on span "Yes" at bounding box center [100, 357] width 9 height 8
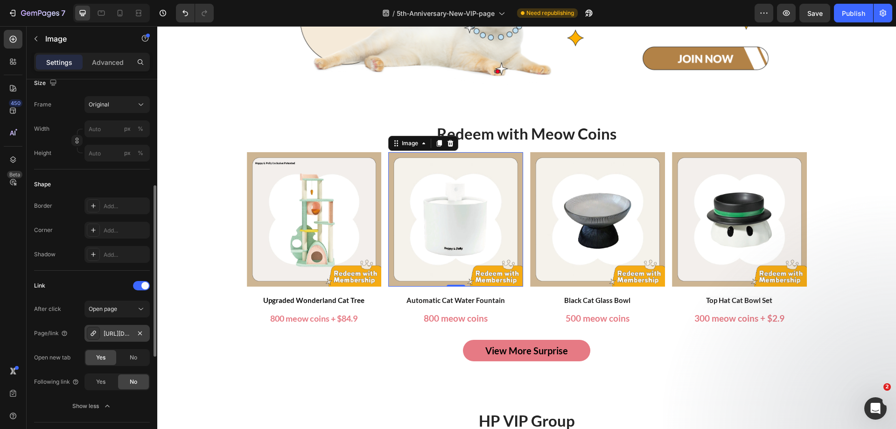
click at [119, 337] on div "[URL][DOMAIN_NAME]" at bounding box center [117, 334] width 27 height 8
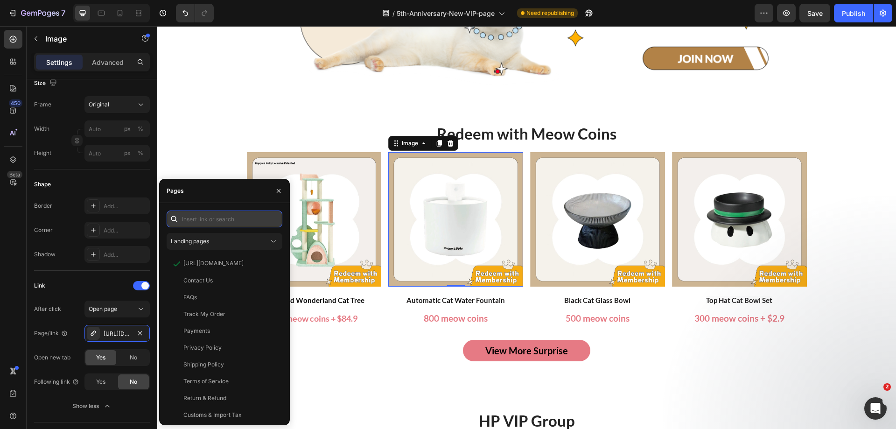
click at [224, 219] on input "text" at bounding box center [225, 219] width 116 height 17
paste input "[URL][DOMAIN_NAME]"
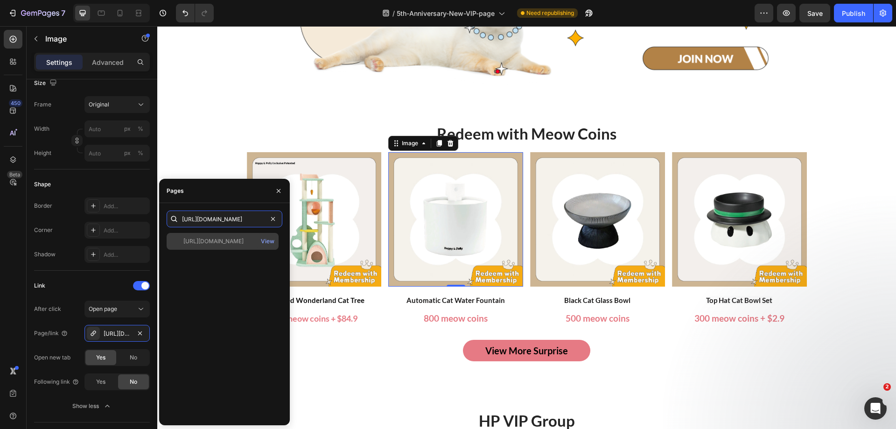
type input "[URL][DOMAIN_NAME]"
click at [224, 240] on div "[URL][DOMAIN_NAME]" at bounding box center [213, 241] width 60 height 8
click at [444, 299] on span "Automatic Cat Water Fountain" at bounding box center [456, 300] width 99 height 8
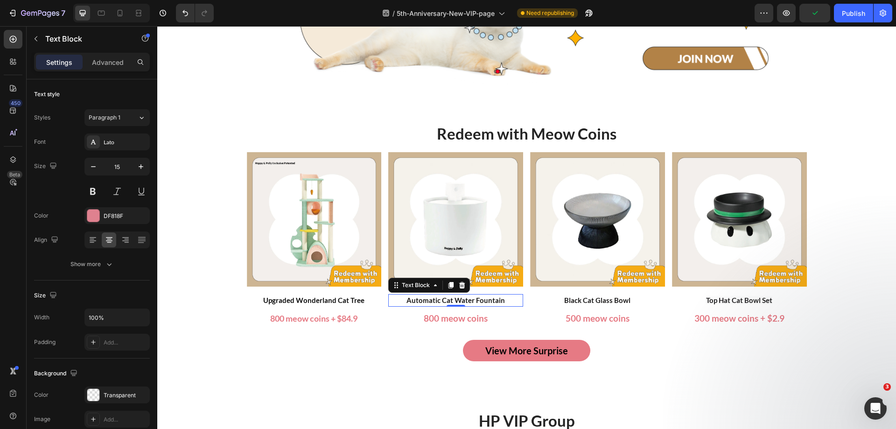
click at [503, 297] on p "Automatic Cat Water Fountain" at bounding box center [455, 300] width 133 height 11
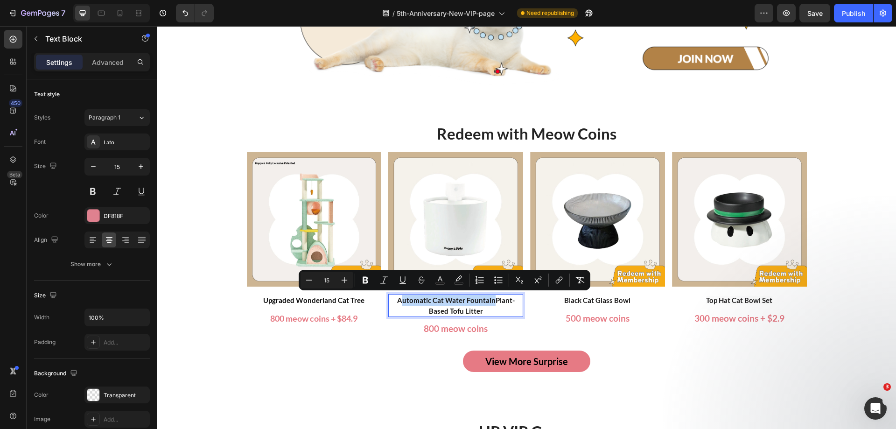
drag, startPoint x: 491, startPoint y: 297, endPoint x: 397, endPoint y: 298, distance: 93.4
click at [397, 298] on span "Automatic Cat Water FountainPlant-Based Tofu Litter" at bounding box center [456, 305] width 118 height 19
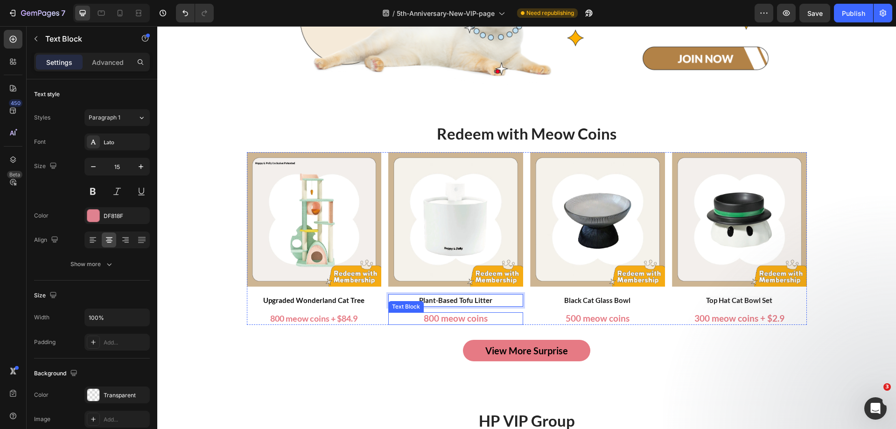
click at [477, 319] on span "800 meow coins" at bounding box center [456, 318] width 64 height 11
click at [426, 319] on span "800 meow coins" at bounding box center [456, 318] width 64 height 11
click at [443, 297] on span "Plant-Based Tofu Litter" at bounding box center [455, 300] width 73 height 8
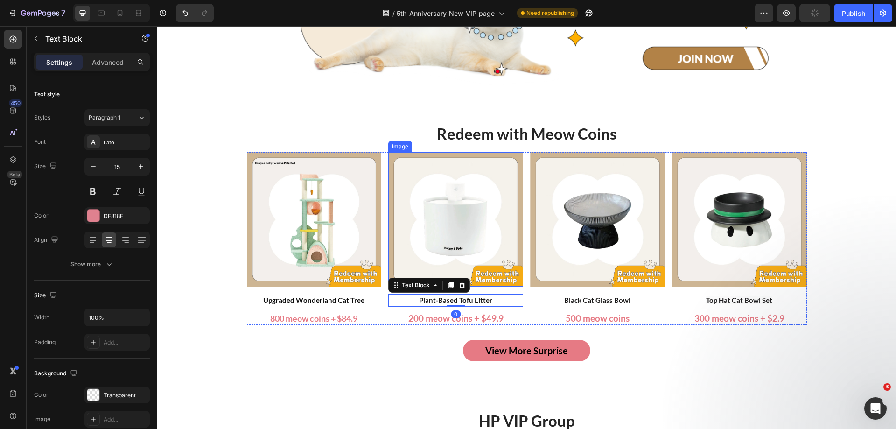
click at [467, 211] on img at bounding box center [455, 219] width 135 height 134
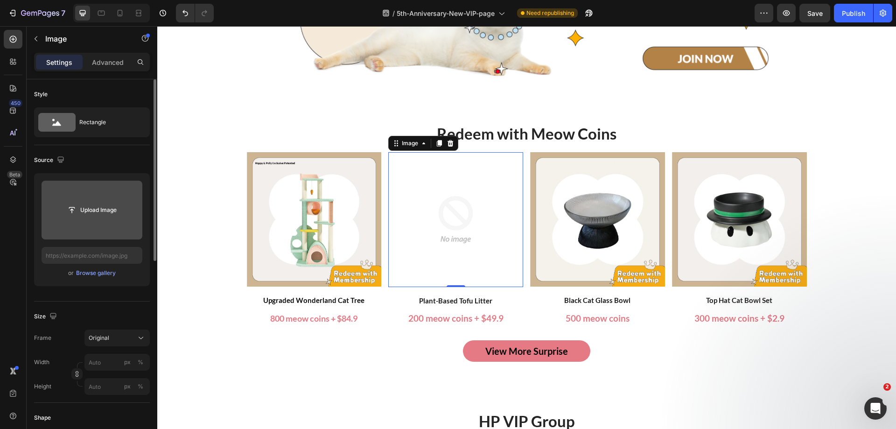
click at [100, 215] on input "file" at bounding box center [92, 210] width 64 height 16
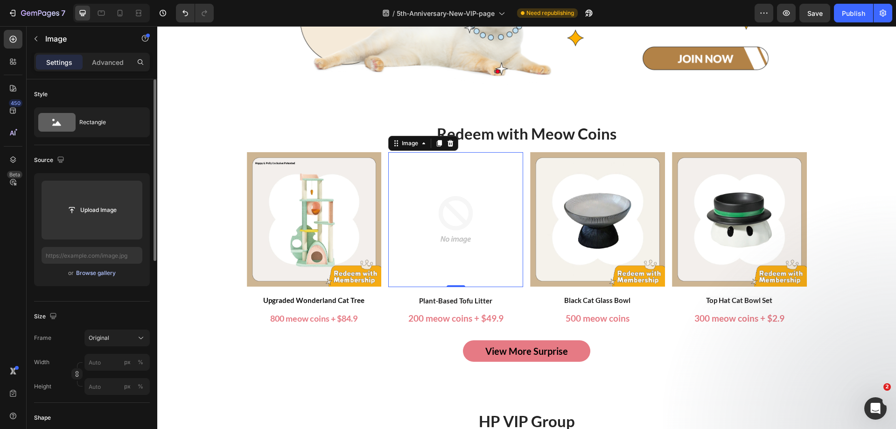
click at [86, 272] on div "Browse gallery" at bounding box center [96, 273] width 40 height 8
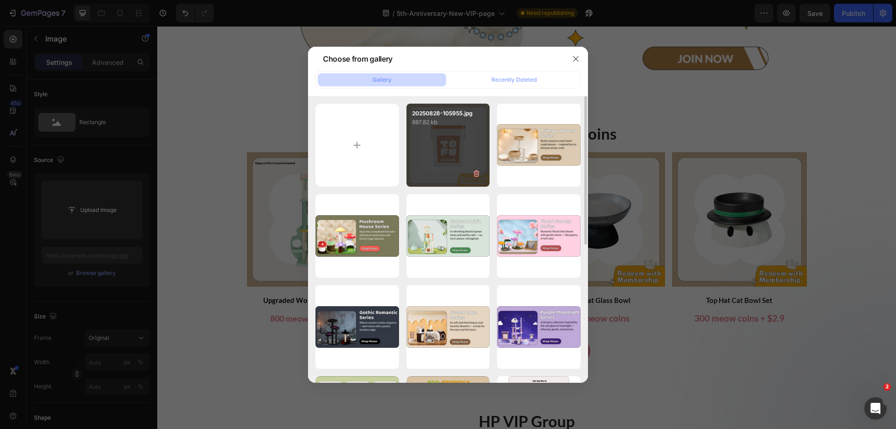
click at [451, 148] on div "20250828-105955.jpg 887.82 kb" at bounding box center [449, 146] width 84 height 84
type input "[URL][DOMAIN_NAME]"
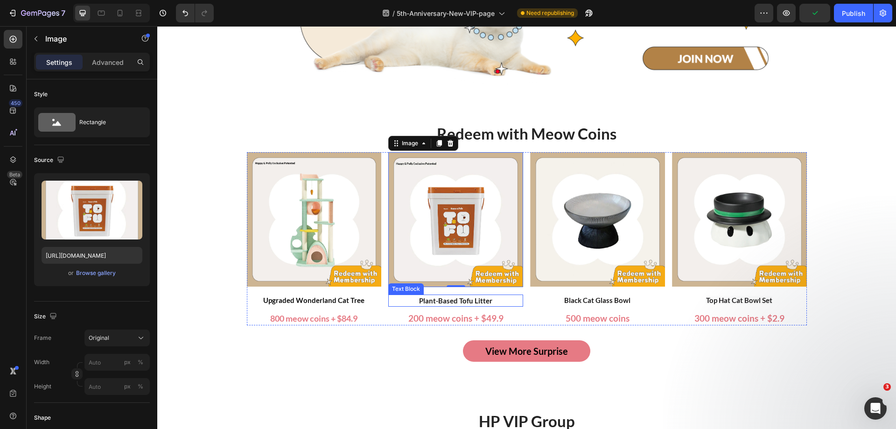
click at [433, 297] on span "Plant-Based Tofu Litter" at bounding box center [455, 300] width 73 height 8
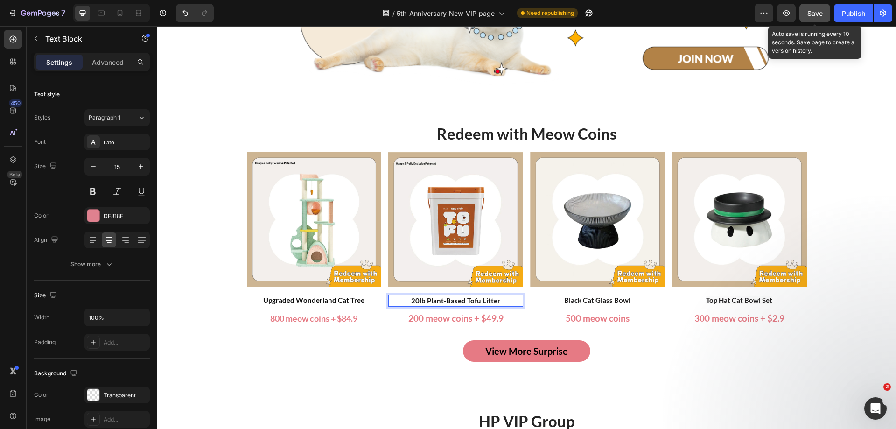
click at [817, 15] on span "Save" at bounding box center [815, 13] width 15 height 8
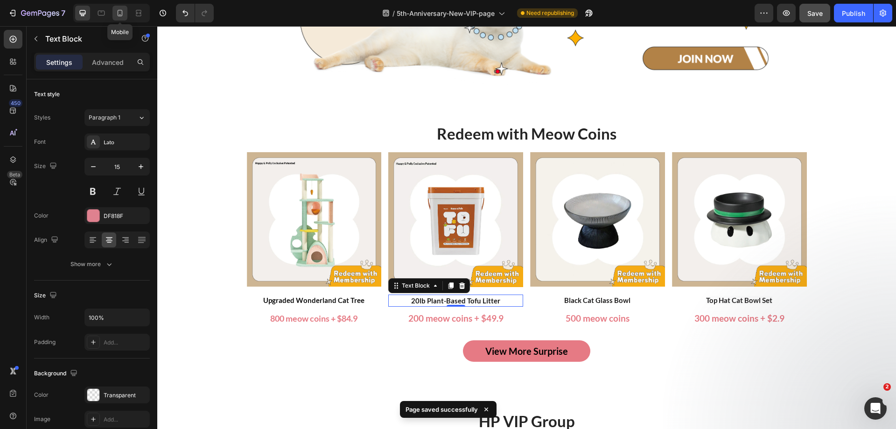
click at [124, 17] on icon at bounding box center [119, 12] width 9 height 9
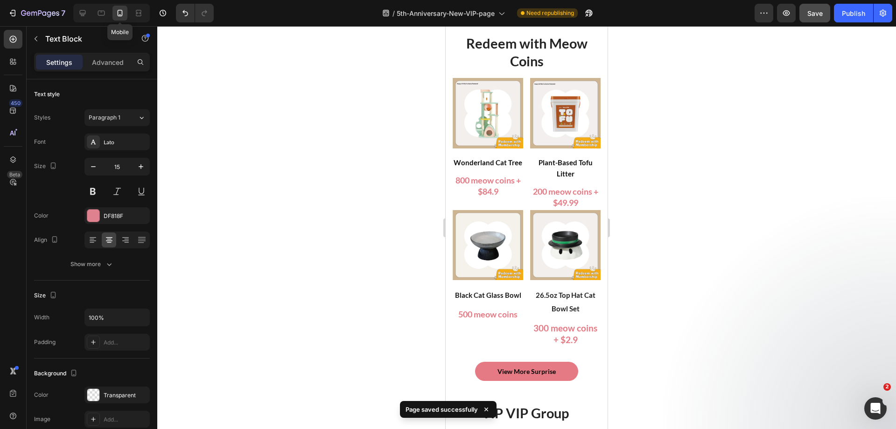
type input "16"
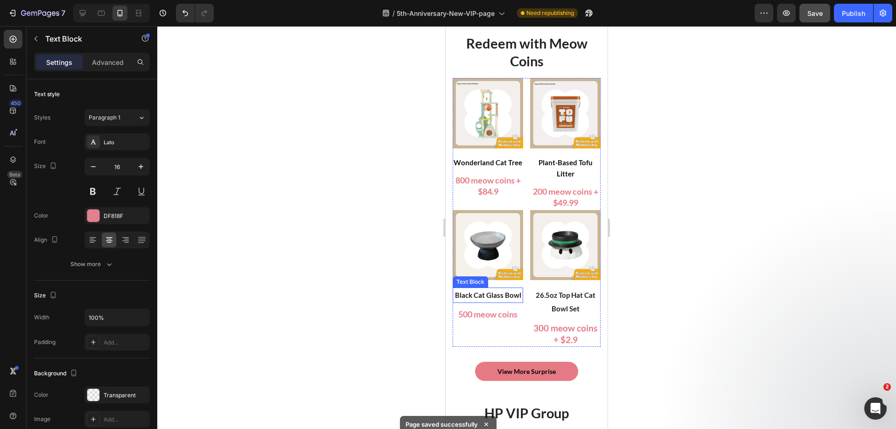
scroll to position [121, 0]
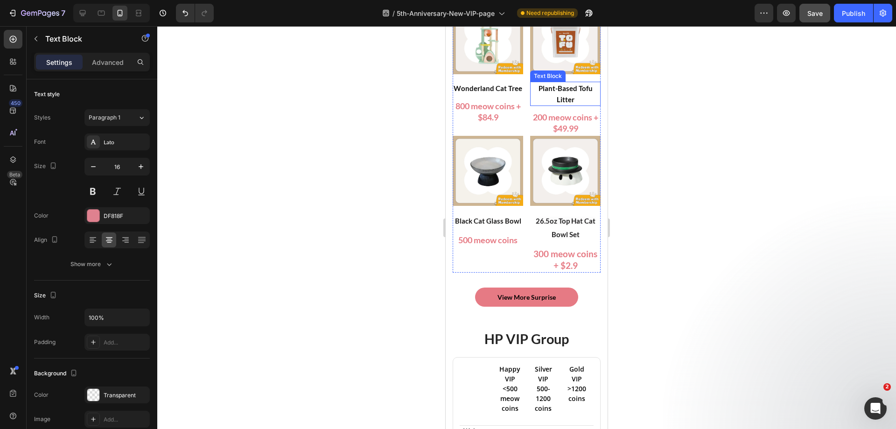
click at [546, 85] on span "Plant-Based Tofu Litter" at bounding box center [566, 94] width 54 height 20
click at [748, 100] on div at bounding box center [526, 227] width 739 height 403
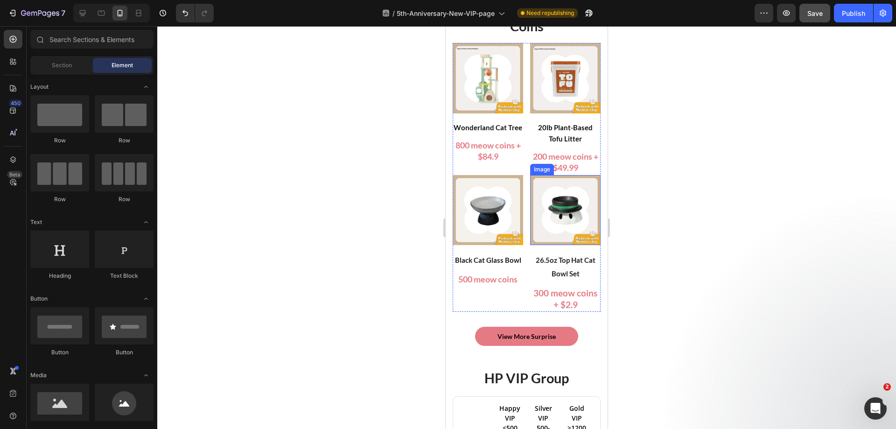
scroll to position [28, 0]
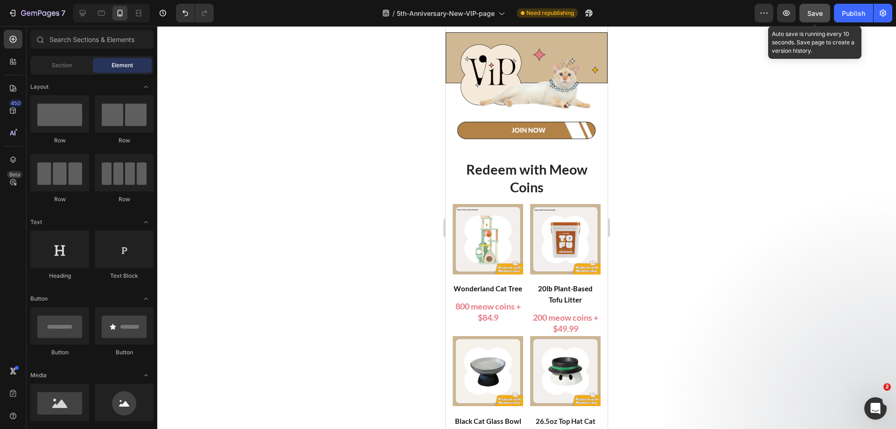
click at [820, 16] on span "Save" at bounding box center [815, 13] width 15 height 8
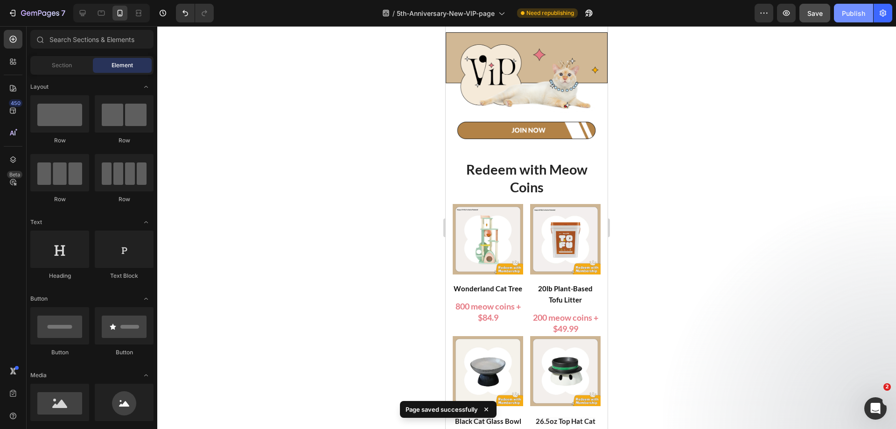
click at [854, 18] on div "Publish" at bounding box center [853, 13] width 23 height 10
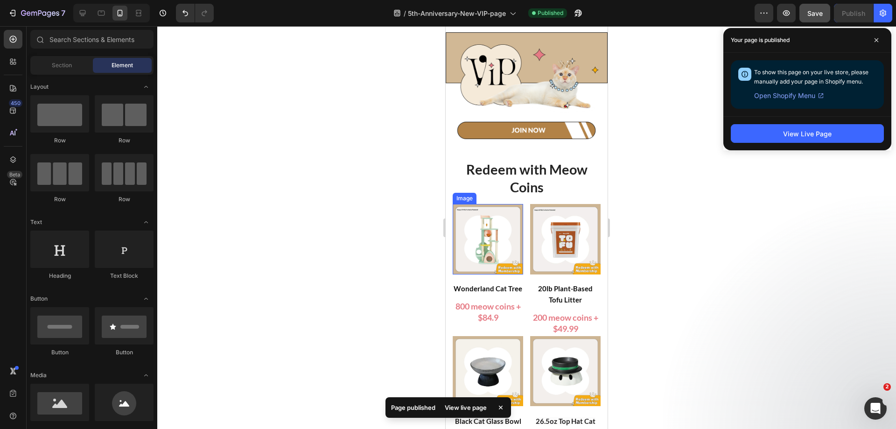
click at [718, 232] on div at bounding box center [526, 227] width 739 height 403
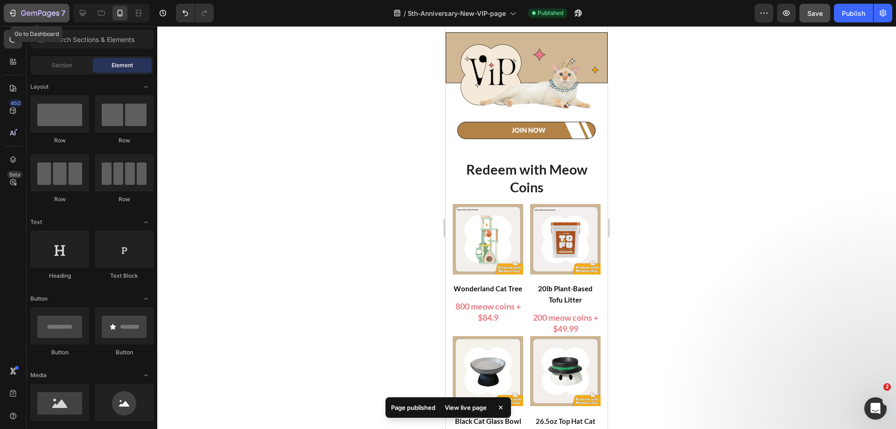
click at [31, 12] on icon "button" at bounding box center [34, 14] width 6 height 4
